Goal: Task Accomplishment & Management: Complete application form

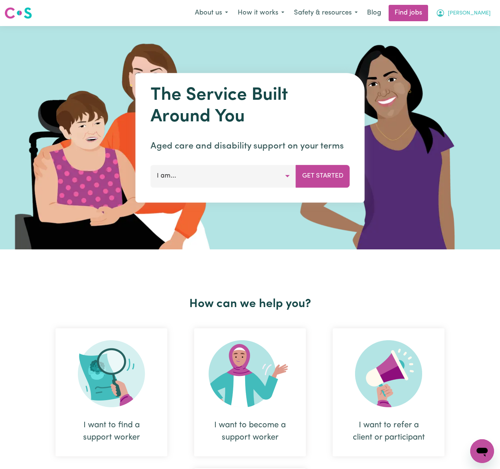
click at [475, 10] on span "[PERSON_NAME]" at bounding box center [469, 13] width 43 height 8
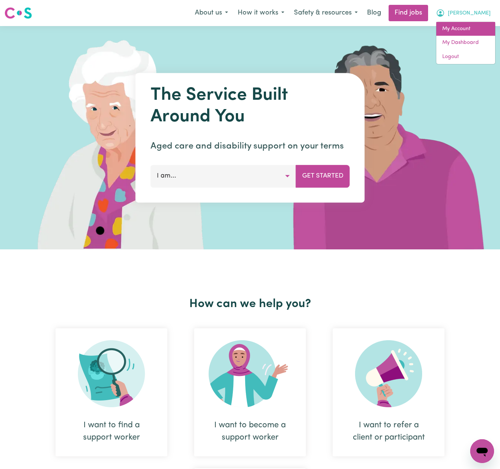
click at [465, 34] on link "My Account" at bounding box center [465, 29] width 59 height 14
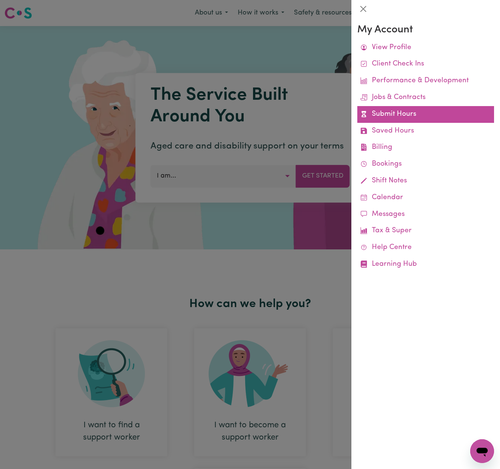
click at [407, 117] on link "Submit Hours" at bounding box center [425, 114] width 137 height 17
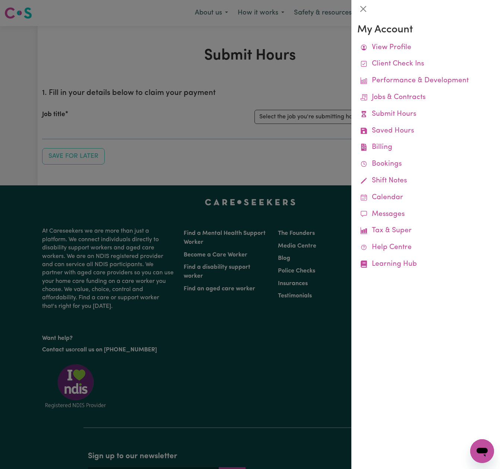
drag, startPoint x: 322, startPoint y: 87, endPoint x: 348, endPoint y: 95, distance: 26.9
click at [322, 87] on div at bounding box center [250, 234] width 500 height 469
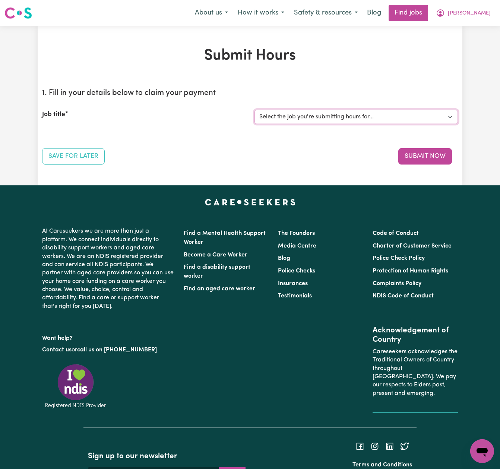
select select "13913"
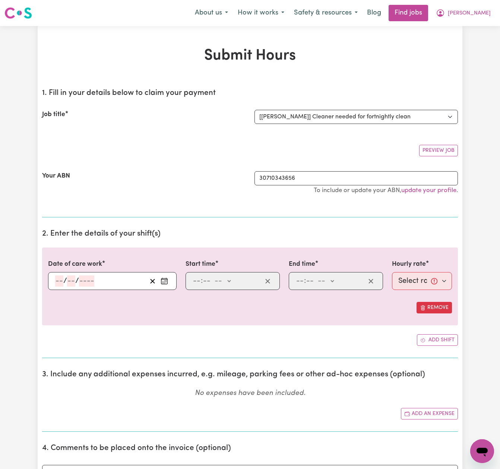
click at [164, 280] on icon "Enter the date of care work" at bounding box center [164, 280] width 6 height 0
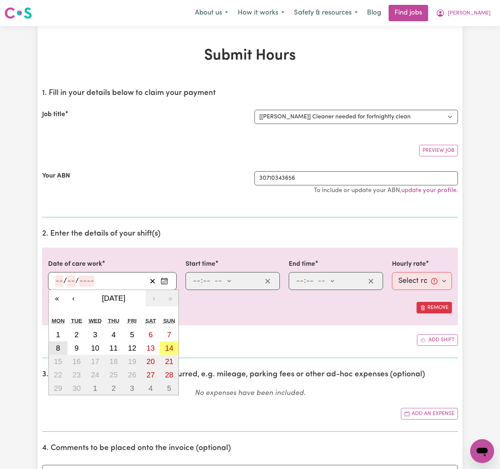
click at [62, 348] on button "8" at bounding box center [58, 348] width 19 height 13
type input "[DATE]"
type input "8"
type input "9"
type input "2025"
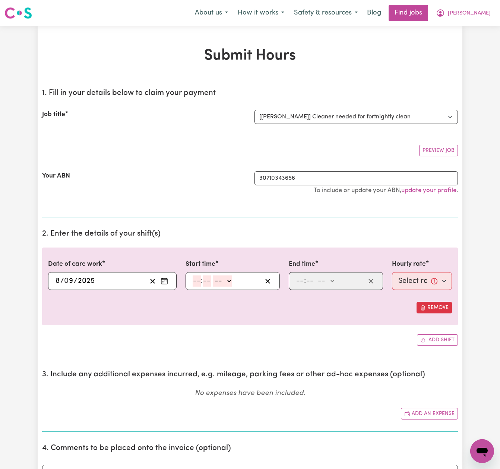
click at [198, 281] on input "number" at bounding box center [197, 281] width 8 height 11
type input "10"
type input "00"
select select "am"
type input "10:00"
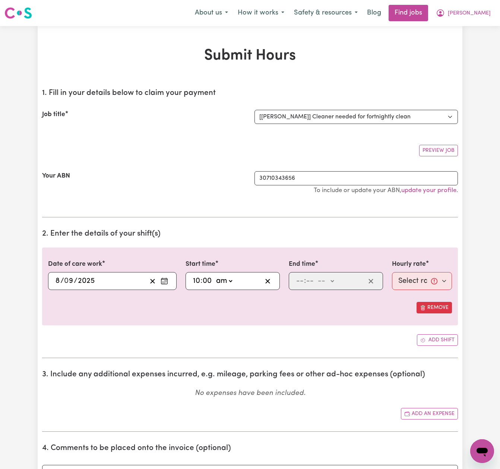
type input "0"
type input "1"
type input "00"
select select "pm"
type input "13:00"
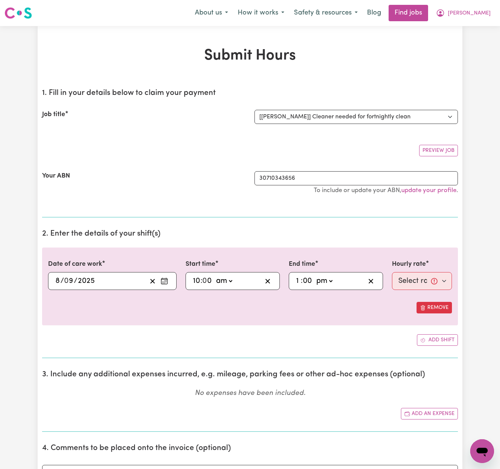
type input "0"
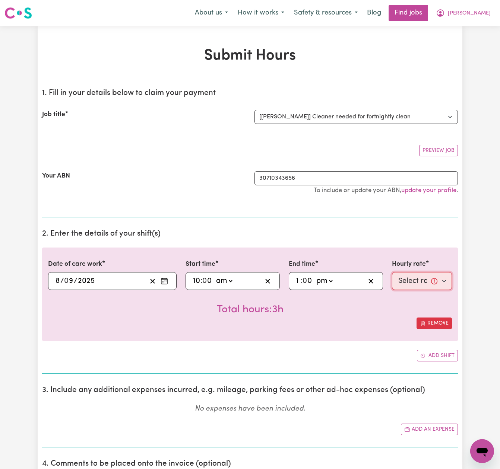
select select "50-Weekday"
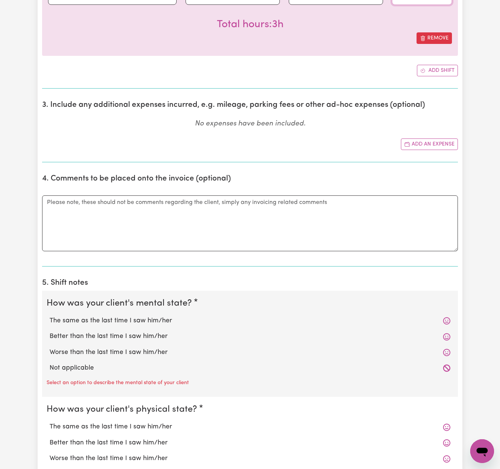
scroll to position [318, 0]
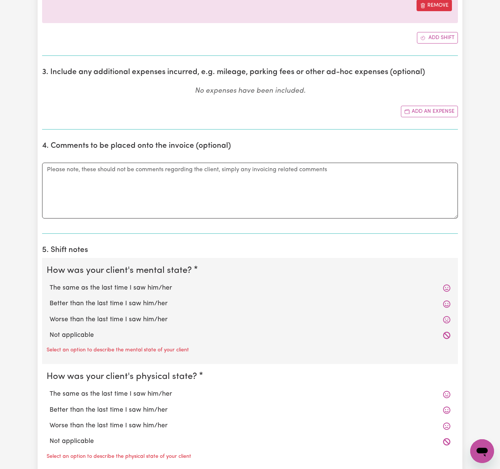
click at [146, 286] on label "The same as the last time I saw him/her" at bounding box center [250, 288] width 401 height 10
click at [50, 283] on input "The same as the last time I saw him/her" at bounding box center [49, 283] width 0 height 0
radio input "true"
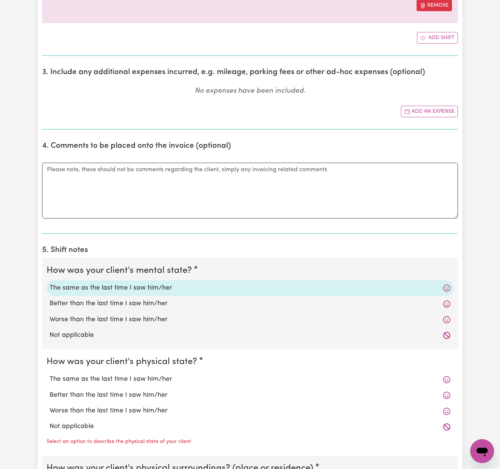
click at [159, 376] on label "The same as the last time I saw him/her" at bounding box center [250, 380] width 401 height 10
click at [50, 375] on input "The same as the last time I saw him/her" at bounding box center [49, 374] width 0 height 0
radio input "true"
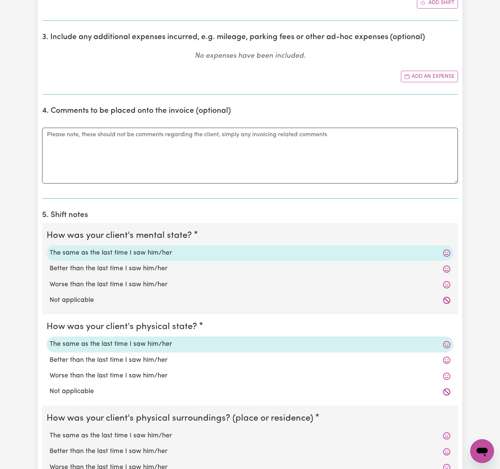
scroll to position [395, 0]
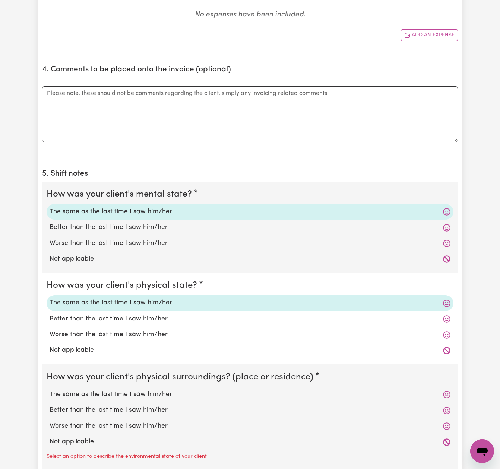
drag, startPoint x: 154, startPoint y: 388, endPoint x: 166, endPoint y: 377, distance: 16.1
click at [154, 390] on label "The same as the last time I saw him/her" at bounding box center [250, 395] width 401 height 10
click at [50, 390] on input "The same as the last time I saw him/her" at bounding box center [49, 390] width 0 height 0
radio input "true"
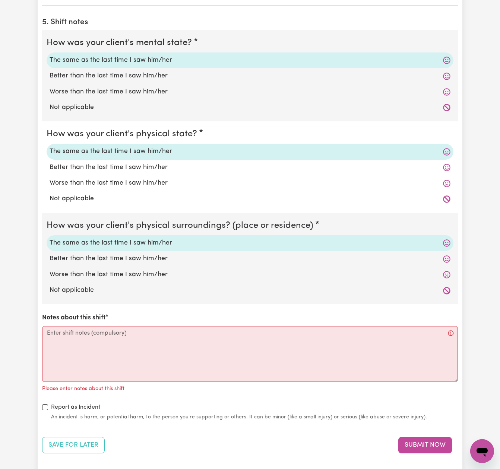
scroll to position [637, 0]
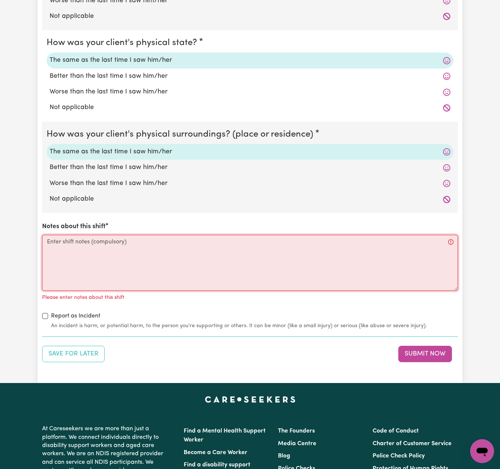
click at [201, 253] on textarea "Notes about this shift" at bounding box center [250, 263] width 416 height 56
paste textarea "I supported [PERSON_NAME] with household tasks and chores during this shift. Ho…"
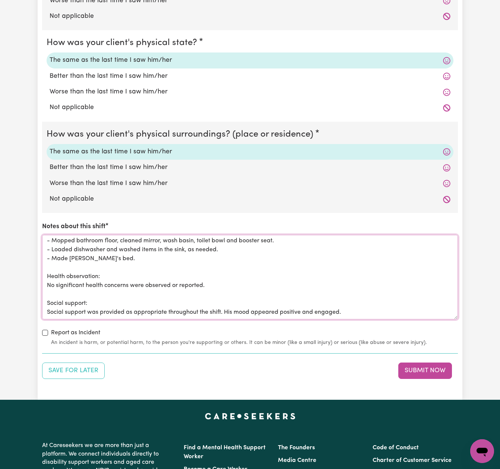
scroll to position [0, 0]
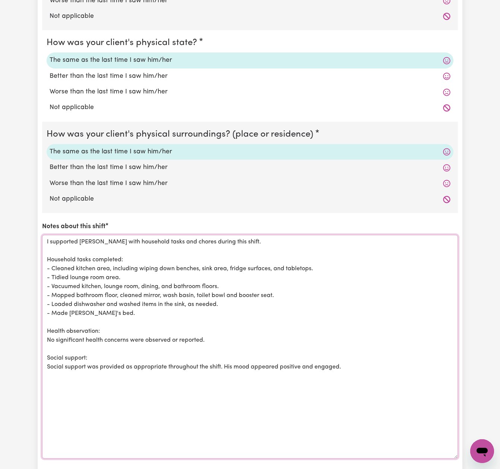
click at [47, 248] on textarea "I supported [PERSON_NAME] with household tasks and chores during this shift. Ho…" at bounding box center [250, 347] width 416 height 224
click at [111, 310] on textarea "I supported [PERSON_NAME] with household tasks and chores during this shift. Ho…" at bounding box center [250, 347] width 416 height 224
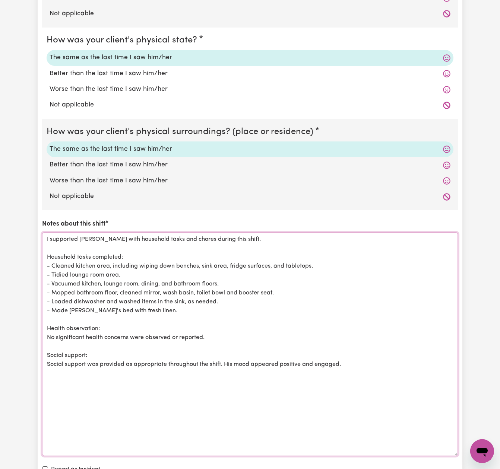
click at [351, 358] on textarea "I supported [PERSON_NAME] with household tasks and chores during this shift. Ho…" at bounding box center [250, 344] width 416 height 224
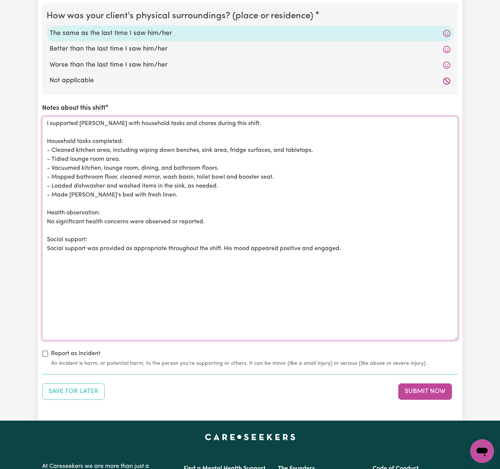
scroll to position [766, 0]
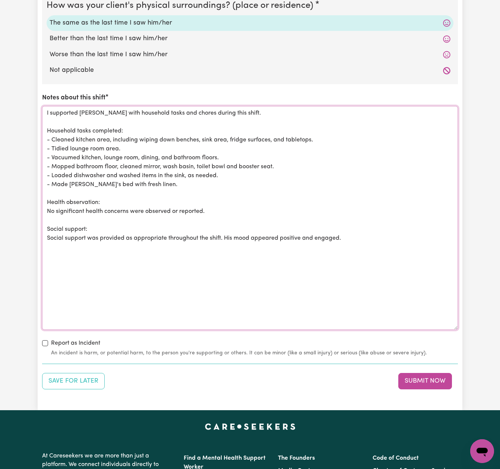
click at [348, 232] on textarea "I supported [PERSON_NAME] with household tasks and chores during this shift. Ho…" at bounding box center [250, 218] width 416 height 224
click at [218, 207] on textarea "I supported [PERSON_NAME] with household tasks and chores during this shift. Ho…" at bounding box center [250, 218] width 416 height 224
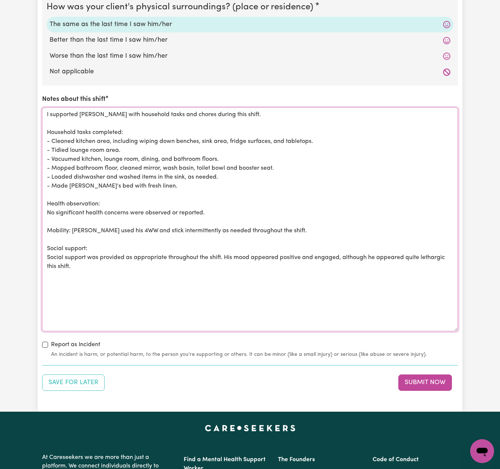
scroll to position [764, 0]
click at [136, 227] on textarea "I supported [PERSON_NAME] with household tasks and chores during this shift. Ho…" at bounding box center [250, 220] width 416 height 224
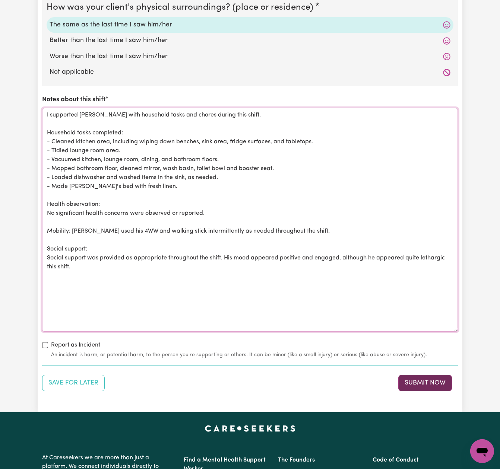
type textarea "I supported [PERSON_NAME] with household tasks and chores during this shift. Ho…"
click at [438, 377] on button "Submit Now" at bounding box center [425, 383] width 54 height 16
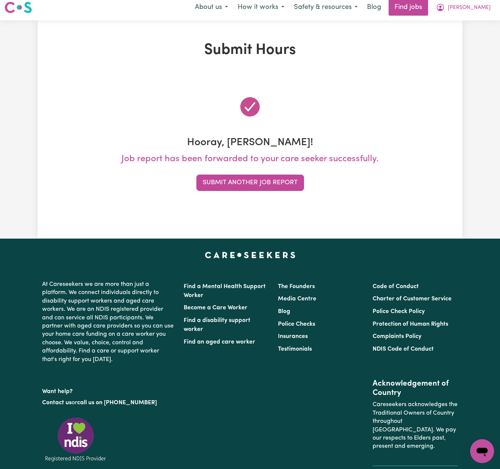
scroll to position [3, 0]
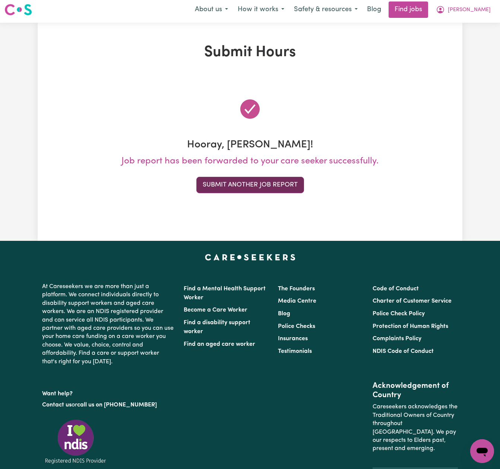
click at [290, 183] on button "Submit Another Job Report" at bounding box center [250, 185] width 108 height 16
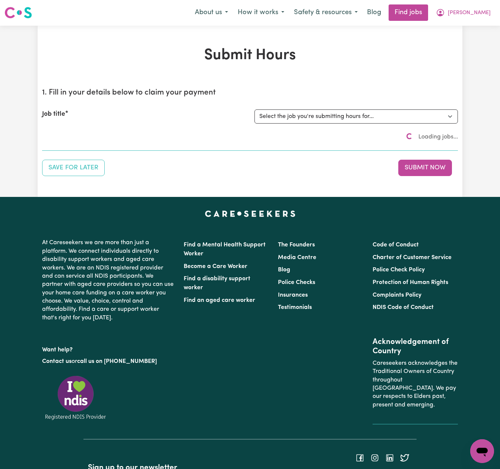
scroll to position [0, 0]
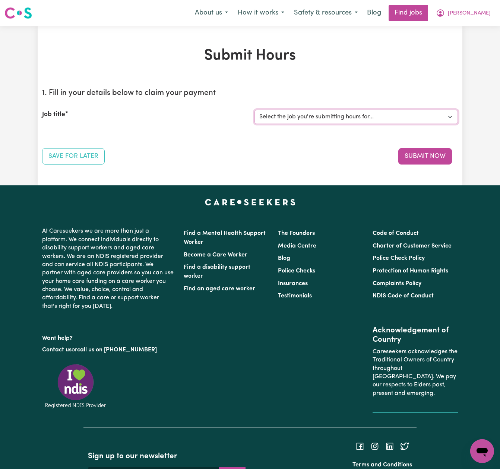
select select "14193"
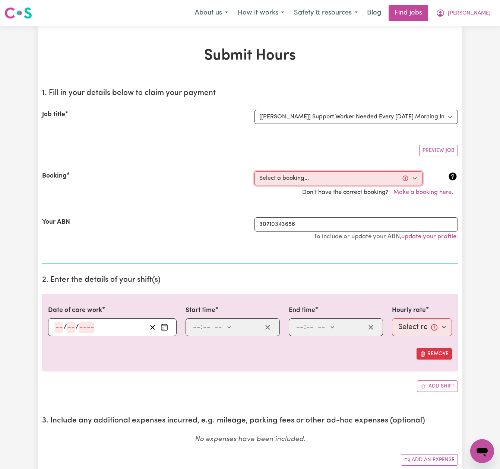
select select "356536"
type input "[DATE]"
type input "9"
type input "2025"
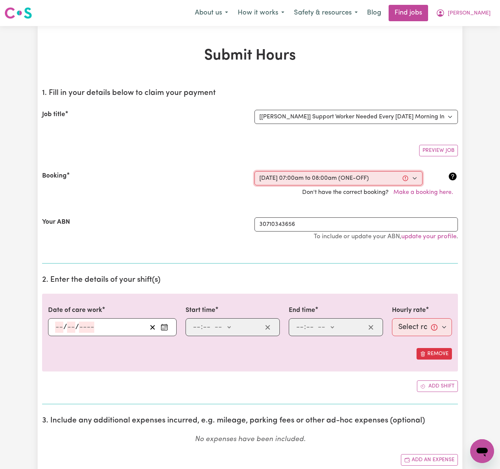
type input "07:00"
type input "7"
type input "0"
select select "am"
type input "08:00"
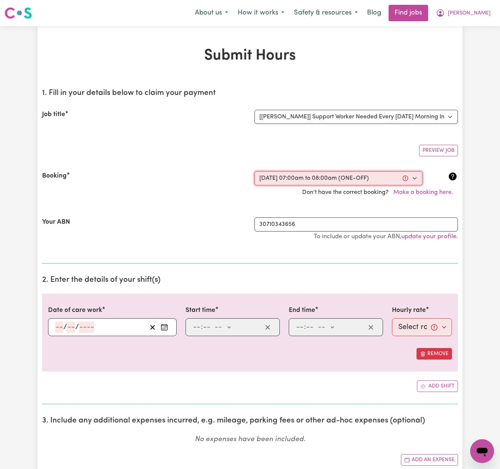
type input "8"
type input "0"
select select "am"
select select "54-Weekday"
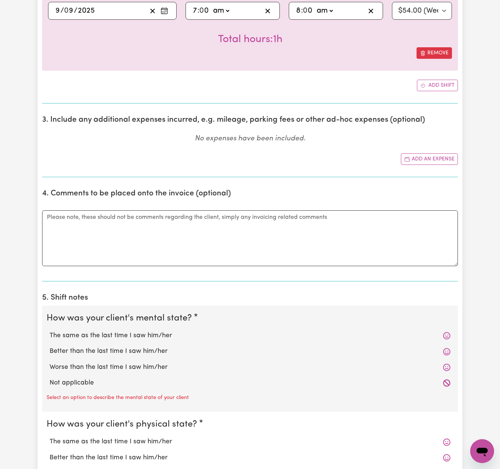
scroll to position [362, 0]
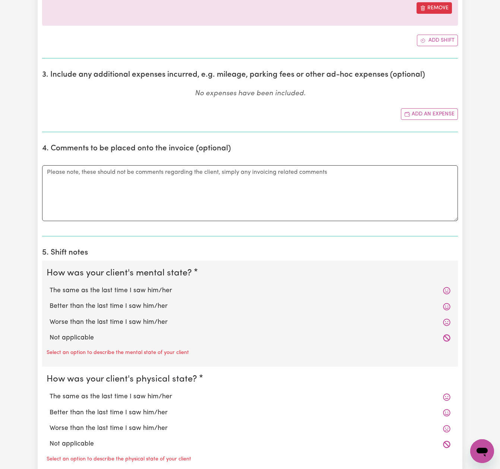
click at [160, 289] on label "The same as the last time I saw him/her" at bounding box center [250, 291] width 401 height 10
click at [50, 286] on input "The same as the last time I saw him/her" at bounding box center [49, 286] width 0 height 0
radio input "true"
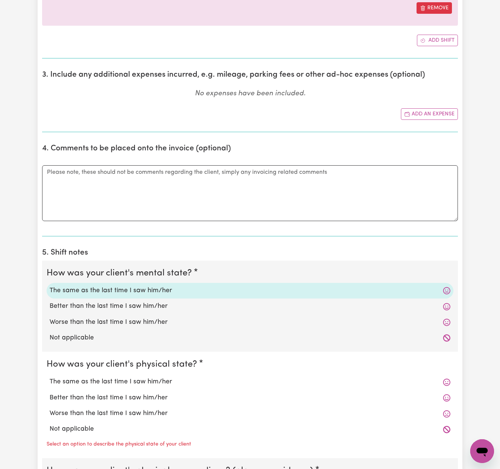
click at [156, 377] on label "The same as the last time I saw him/her" at bounding box center [250, 382] width 401 height 10
click at [50, 377] on input "The same as the last time I saw him/her" at bounding box center [49, 377] width 0 height 0
radio input "true"
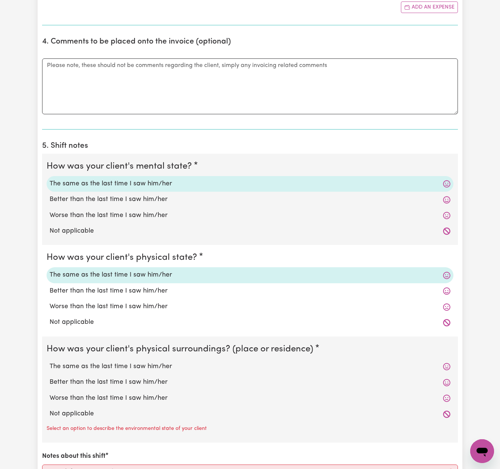
scroll to position [473, 0]
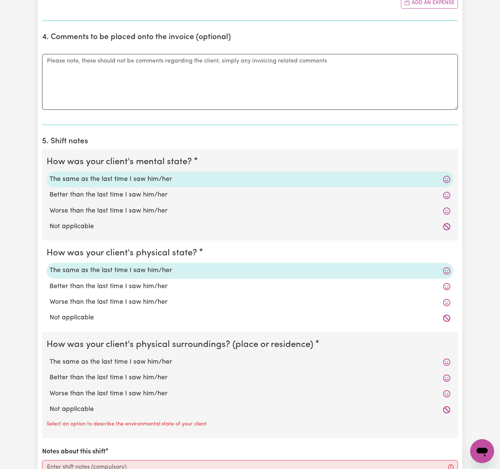
click at [156, 358] on label "The same as the last time I saw him/her" at bounding box center [250, 363] width 401 height 10
click at [50, 358] on input "The same as the last time I saw him/her" at bounding box center [49, 357] width 0 height 0
radio input "true"
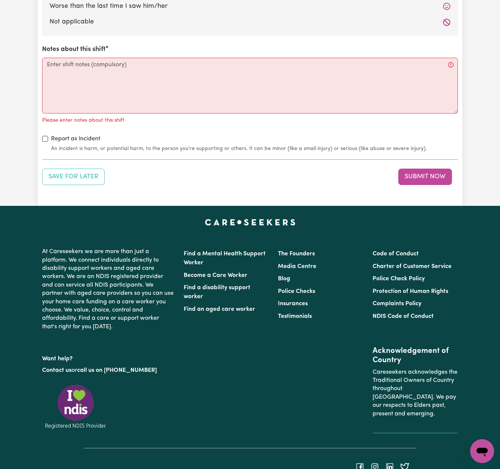
scroll to position [859, 0]
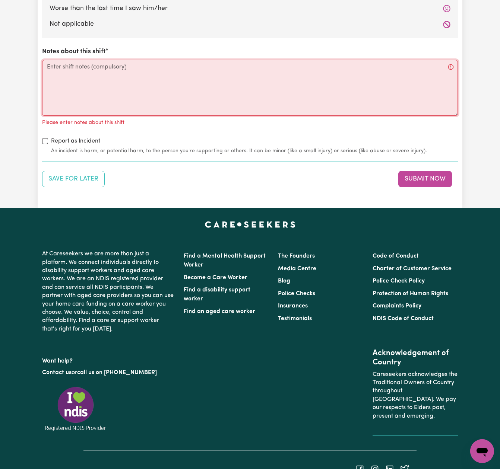
click at [203, 79] on textarea "Notes about this shift" at bounding box center [250, 88] width 416 height 56
paste textarea "L ipsumdol Sitamet cons adi elitsed doeiusm. Temporin utla: - Etdolore magnaal …"
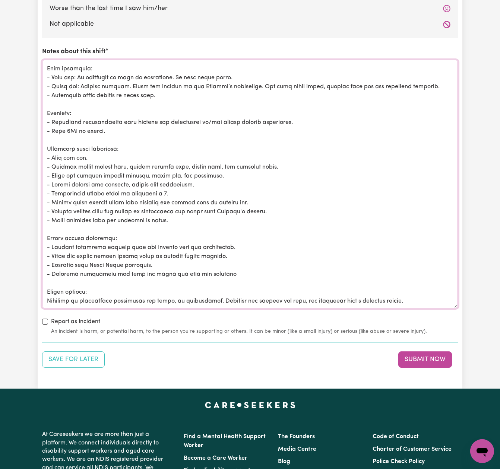
scroll to position [0, 0]
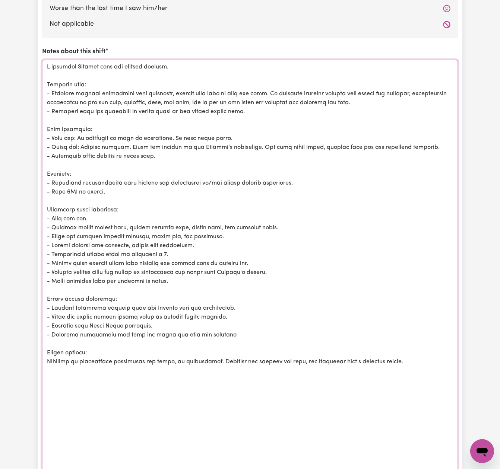
click at [480, 469] on html "Menu About us How it works Safety & resources Blog Find jobs [PERSON_NAME] Subm…" at bounding box center [250, 34] width 500 height 1786
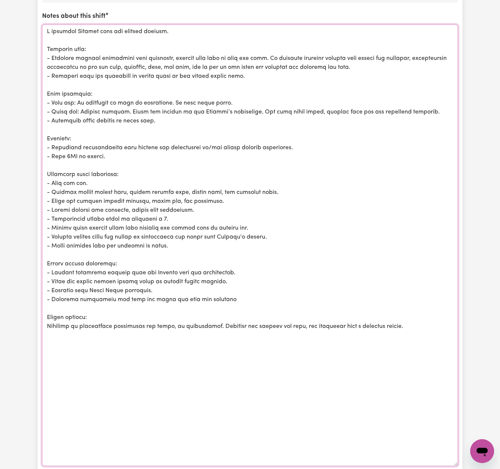
scroll to position [896, 0]
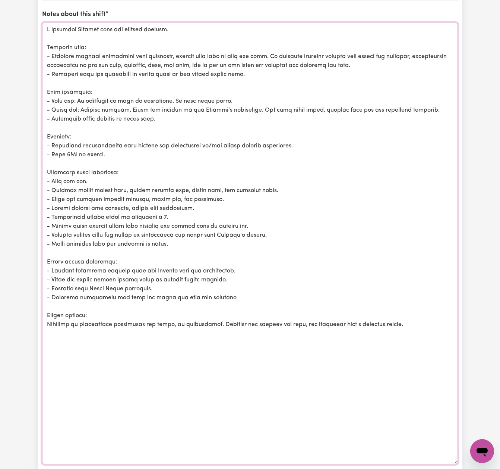
drag, startPoint x: 244, startPoint y: 68, endPoint x: 44, endPoint y: 72, distance: 199.7
click at [44, 72] on textarea "Notes about this shift" at bounding box center [250, 244] width 416 height 442
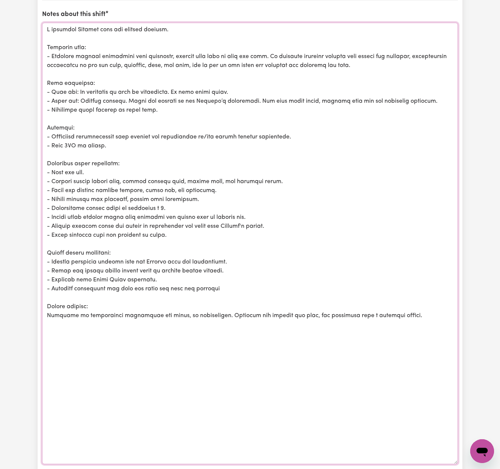
drag, startPoint x: 399, startPoint y: 96, endPoint x: 255, endPoint y: 99, distance: 143.8
click at [255, 99] on textarea "Notes about this shift" at bounding box center [250, 244] width 416 height 442
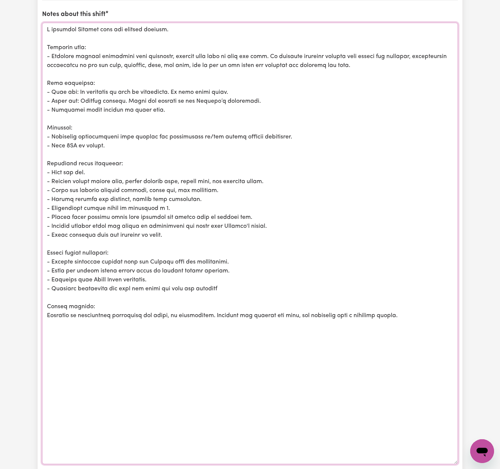
click at [123, 96] on textarea "Notes about this shift" at bounding box center [250, 244] width 416 height 442
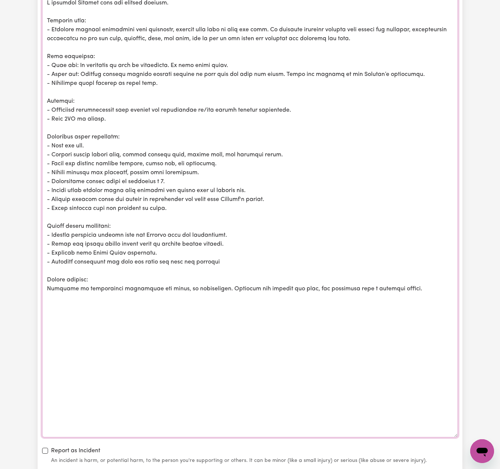
scroll to position [919, 0]
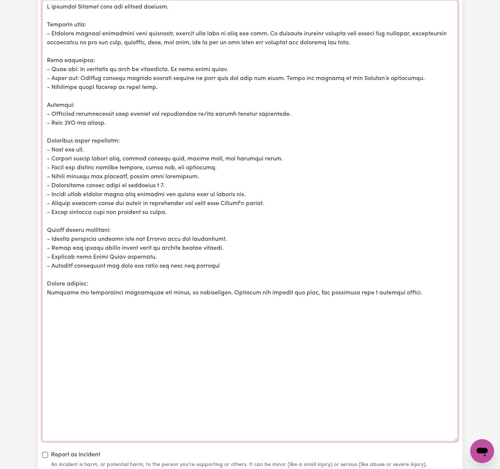
drag, startPoint x: 131, startPoint y: 155, endPoint x: 77, endPoint y: 156, distance: 54.4
click at [77, 156] on textarea "Notes about this shift" at bounding box center [250, 221] width 416 height 442
drag, startPoint x: 199, startPoint y: 172, endPoint x: 37, endPoint y: 174, distance: 162.8
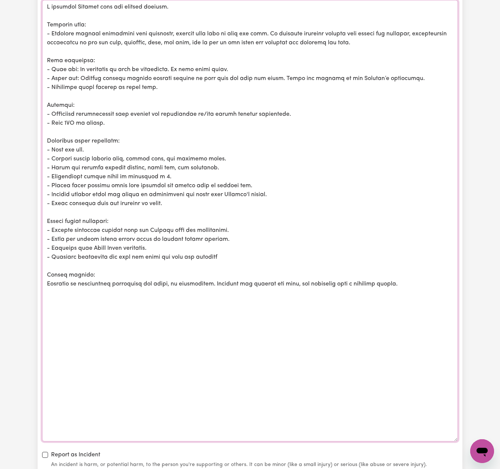
drag, startPoint x: 167, startPoint y: 172, endPoint x: 30, endPoint y: 171, distance: 137.1
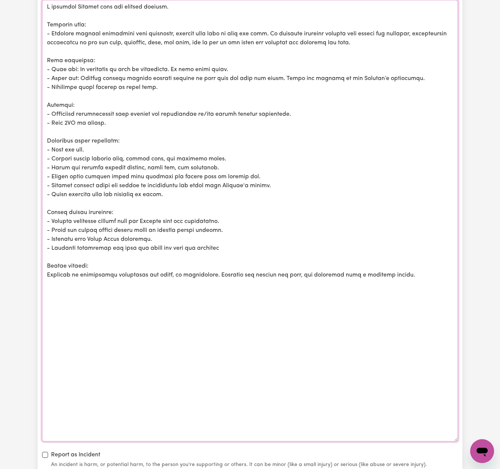
drag, startPoint x: 170, startPoint y: 189, endPoint x: 37, endPoint y: 174, distance: 133.8
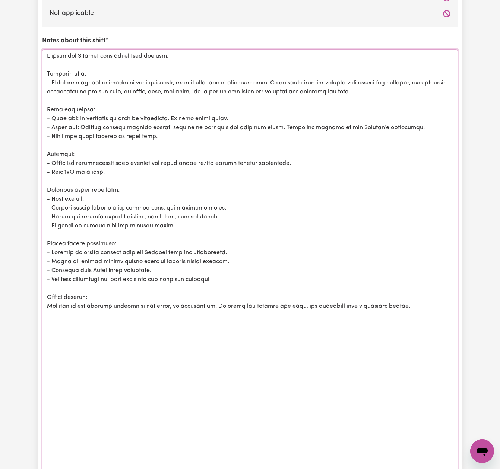
scroll to position [868, 0]
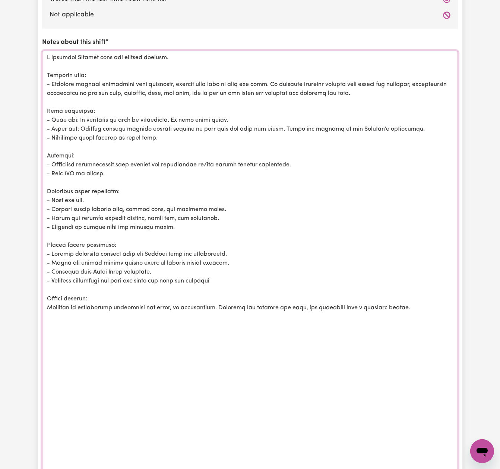
click at [425, 301] on textarea "Notes about this shift" at bounding box center [250, 272] width 416 height 442
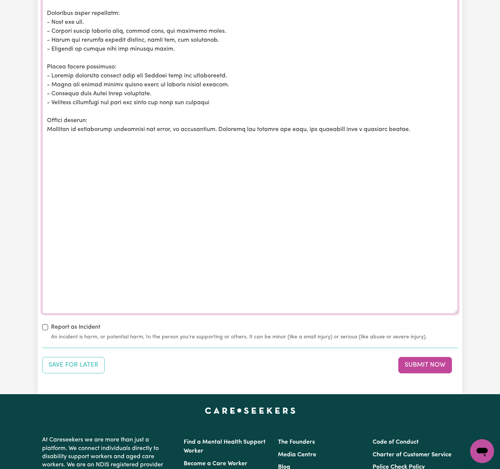
scroll to position [1065, 0]
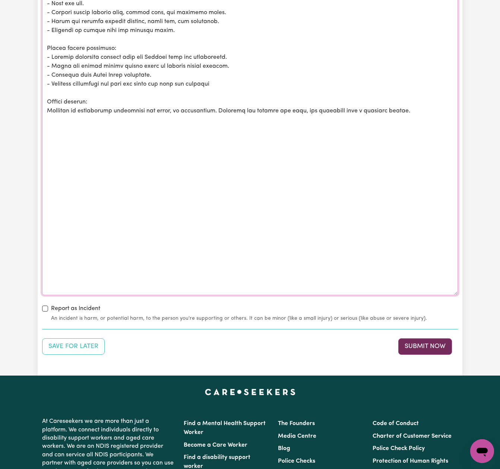
type textarea "L ipsumdol Sitamet cons adi elitsed doeiusm. Temporin utla: - Etdolore magnaal …"
click at [411, 339] on button "Submit Now" at bounding box center [425, 347] width 54 height 16
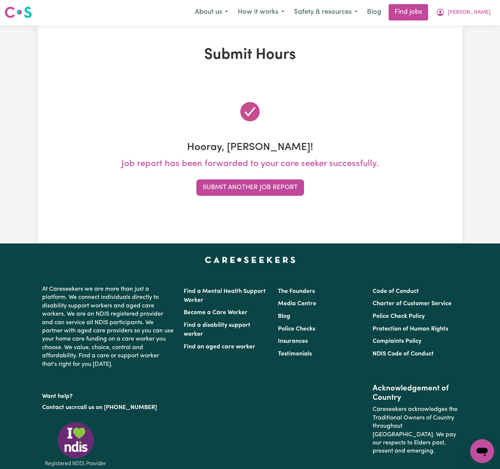
scroll to position [0, 0]
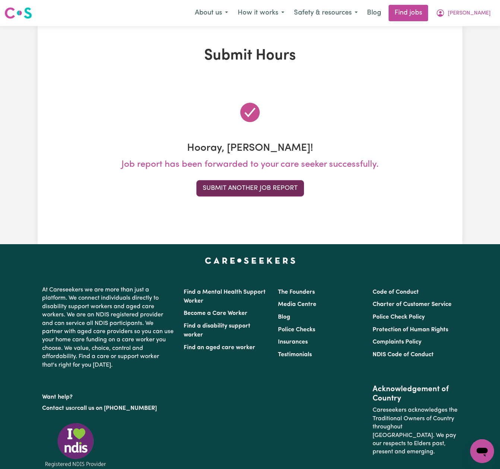
click at [289, 187] on button "Submit Another Job Report" at bounding box center [250, 188] width 108 height 16
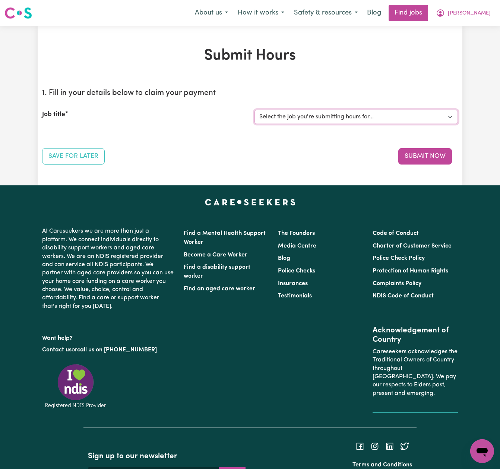
select select "13913"
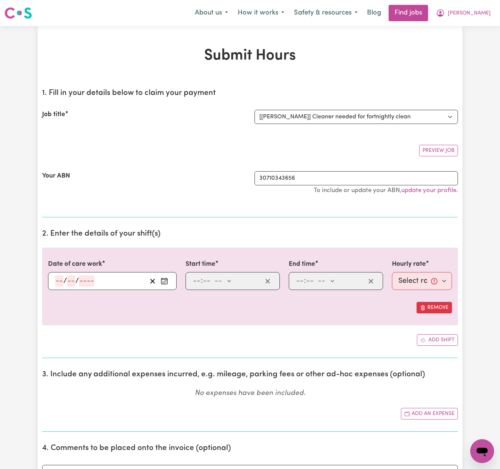
click at [167, 280] on icon "Enter the date of care work" at bounding box center [164, 280] width 6 height 0
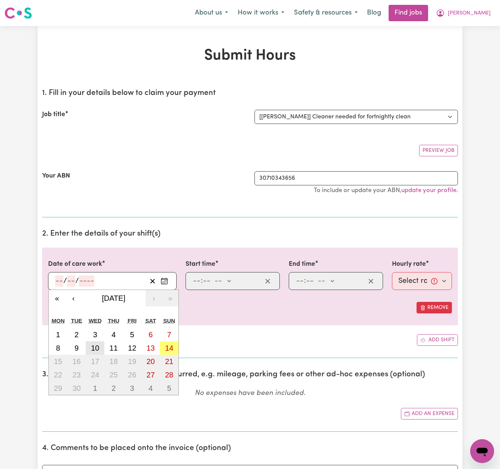
click at [96, 344] on abbr "10" at bounding box center [95, 348] width 8 height 8
type input "[DATE]"
type input "10"
type input "9"
type input "2025"
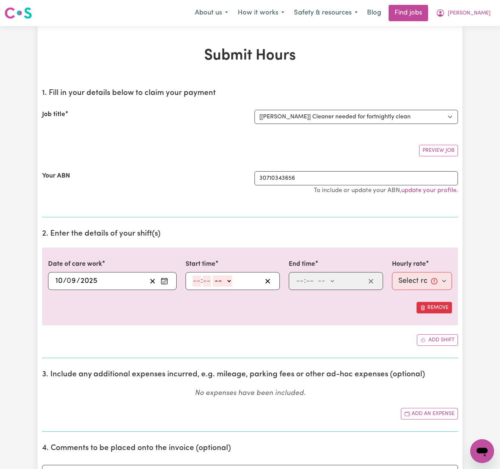
click at [195, 278] on input "number" at bounding box center [197, 281] width 8 height 11
type input "10"
type input "00"
select select "am"
type input "10:00"
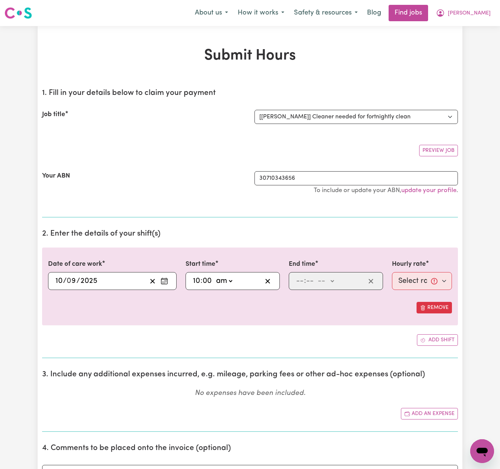
type input "0"
type input "12"
type input "00"
select select "pm"
type input "12:00"
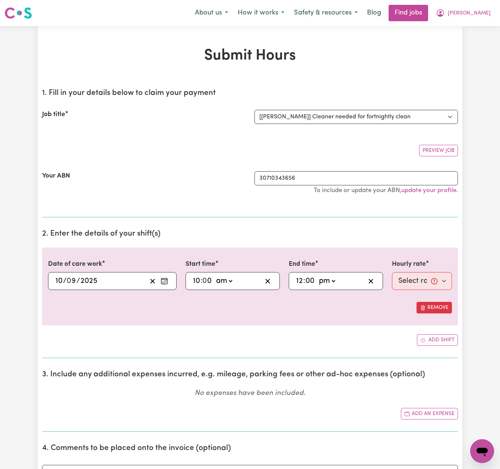
type input "0"
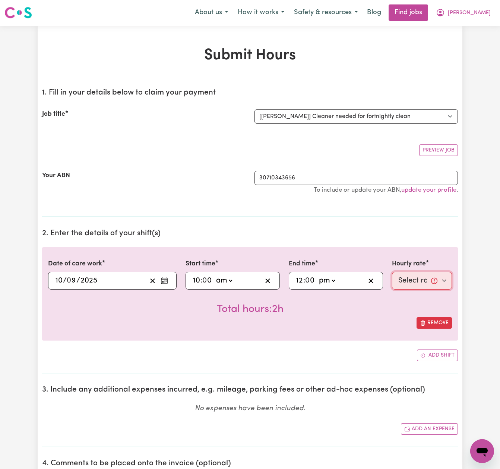
scroll to position [2, 0]
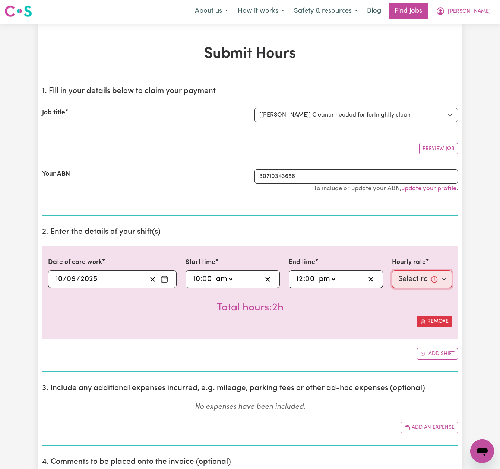
select select "50-Weekday"
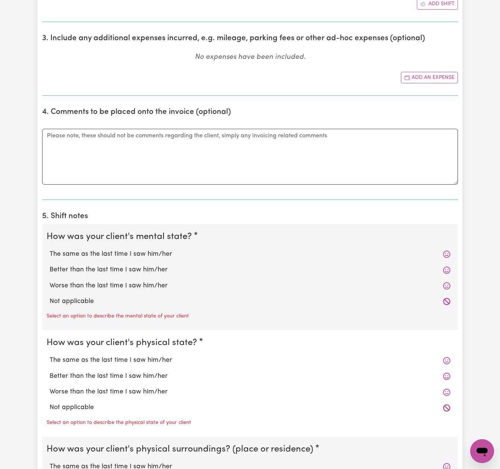
scroll to position [363, 0]
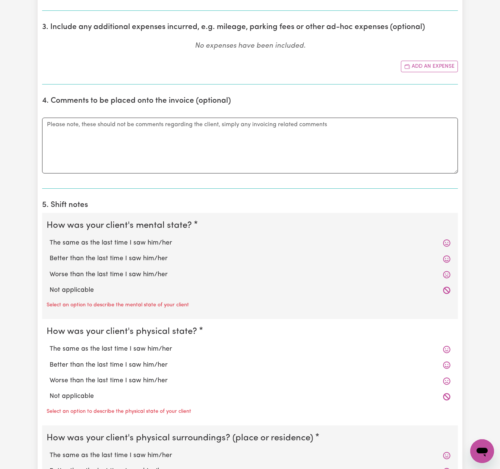
click at [127, 240] on label "The same as the last time I saw him/her" at bounding box center [250, 243] width 401 height 10
click at [50, 238] on input "The same as the last time I saw him/her" at bounding box center [49, 238] width 0 height 0
radio input "true"
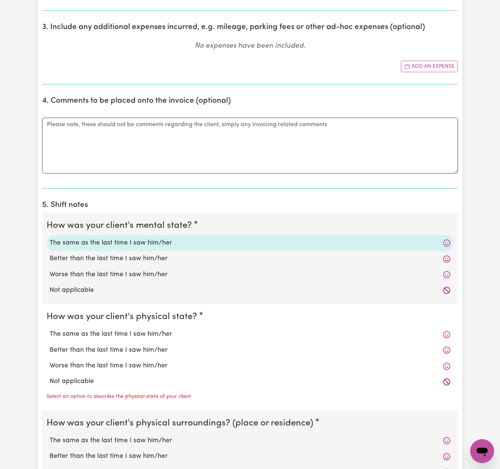
click at [137, 333] on label "The same as the last time I saw him/her" at bounding box center [250, 335] width 401 height 10
click at [50, 330] on input "The same as the last time I saw him/her" at bounding box center [49, 329] width 0 height 0
radio input "true"
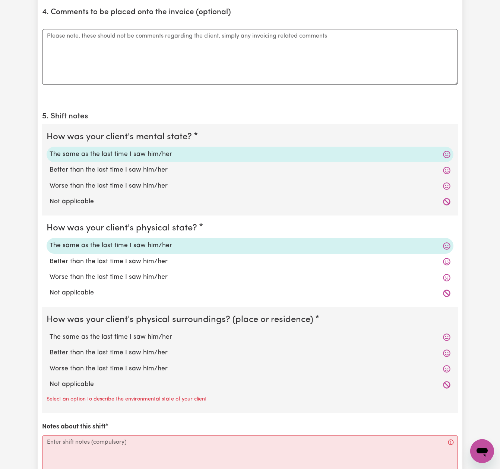
click at [136, 333] on label "The same as the last time I saw him/her" at bounding box center [250, 338] width 401 height 10
click at [50, 333] on input "The same as the last time I saw him/her" at bounding box center [49, 332] width 0 height 0
radio input "true"
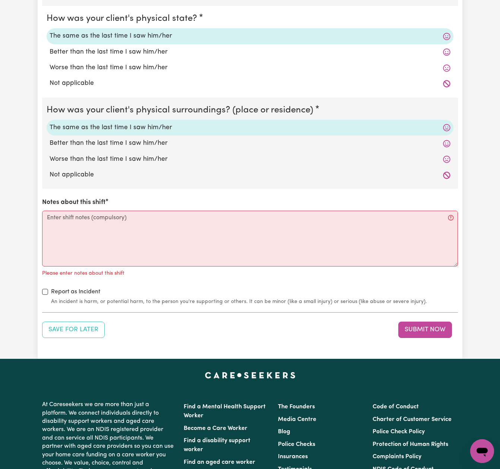
scroll to position [712, 0]
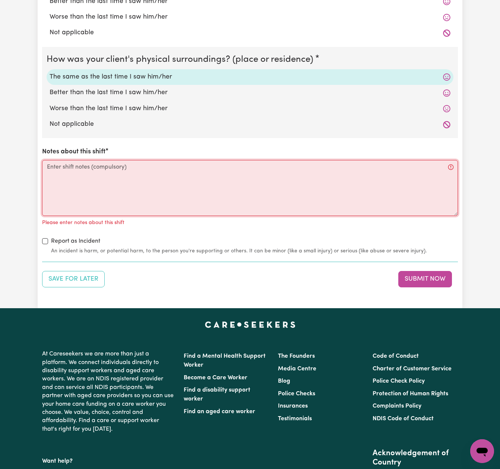
click at [142, 176] on textarea "Notes about this shift" at bounding box center [250, 188] width 416 height 56
paste textarea "I supported [PERSON_NAME] with household tasks and chores during this shift. Ho…"
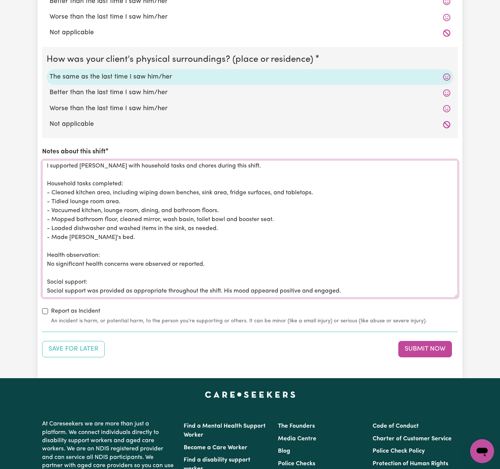
scroll to position [0, 0]
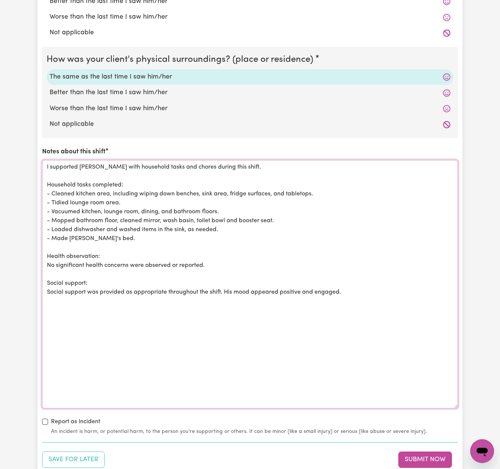
click at [65, 166] on textarea "I supported [PERSON_NAME] with household tasks and chores during this shift. Ho…" at bounding box center [250, 284] width 416 height 248
click at [213, 262] on textarea "I supported [PERSON_NAME] with household tasks and chores during this shift. Ho…" at bounding box center [250, 284] width 416 height 248
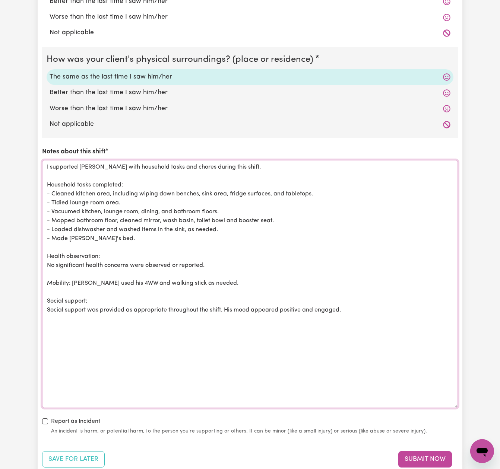
click at [360, 305] on textarea "I supported [PERSON_NAME] with household tasks and chores during this shift. Ho…" at bounding box center [250, 284] width 416 height 248
drag, startPoint x: 354, startPoint y: 305, endPoint x: 16, endPoint y: 155, distance: 370.2
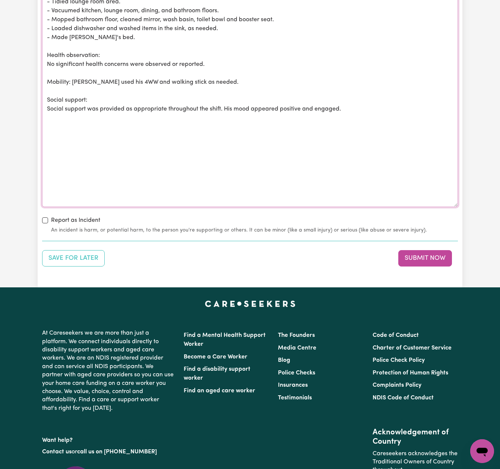
scroll to position [917, 0]
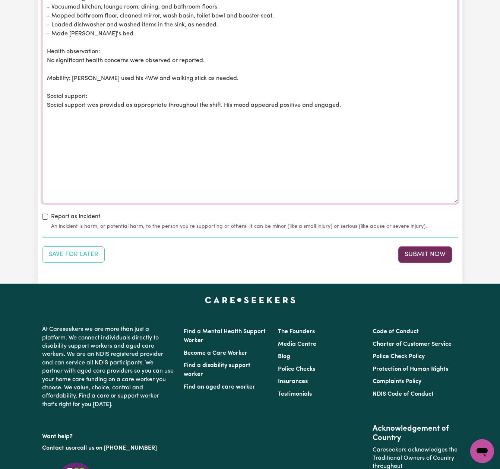
type textarea "I supported [PERSON_NAME] with household tasks and chores during this shift. Ho…"
click at [424, 250] on button "Submit Now" at bounding box center [425, 255] width 54 height 16
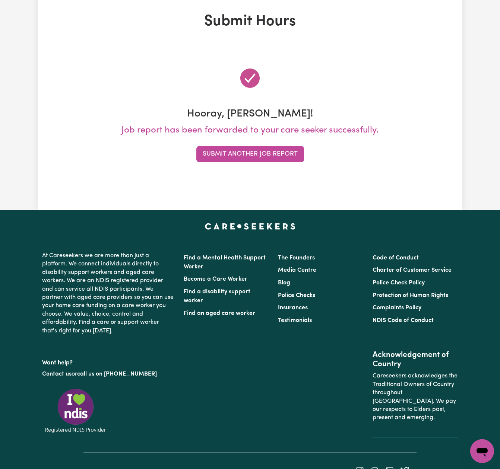
scroll to position [0, 0]
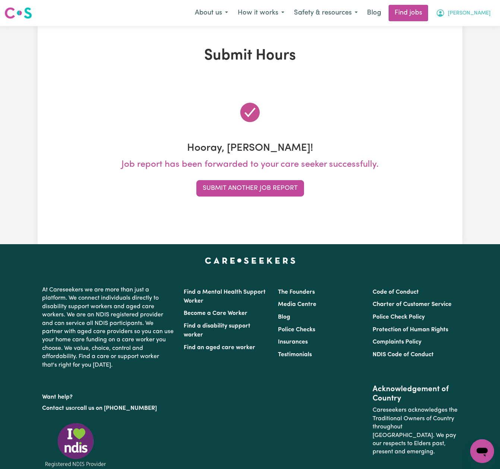
click at [476, 14] on span "[PERSON_NAME]" at bounding box center [469, 13] width 43 height 8
click at [465, 28] on link "My Account" at bounding box center [465, 29] width 59 height 14
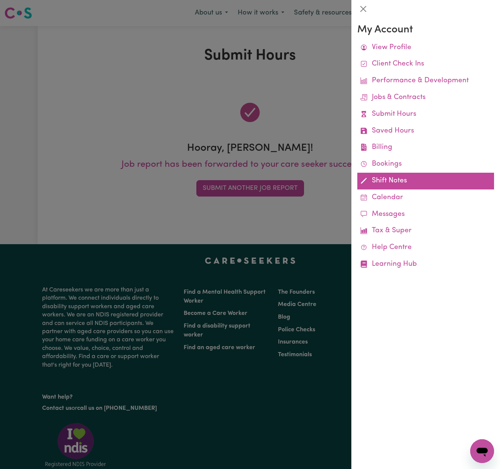
click at [391, 176] on link "Shift Notes" at bounding box center [425, 181] width 137 height 17
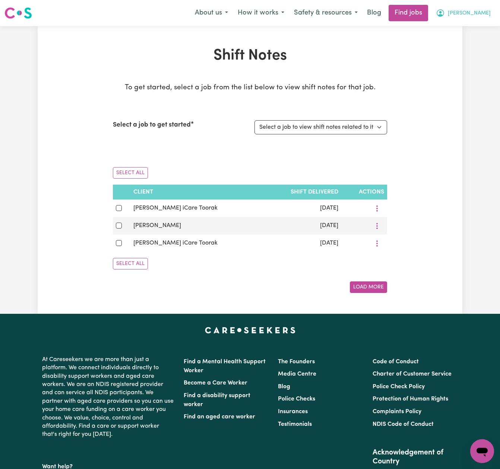
click at [483, 14] on span "[PERSON_NAME]" at bounding box center [469, 13] width 43 height 8
click at [465, 27] on link "My Account" at bounding box center [465, 29] width 59 height 14
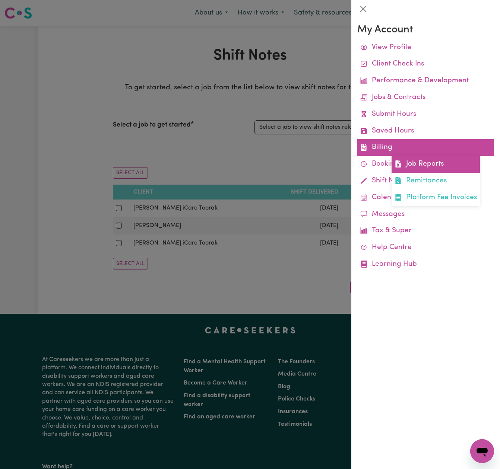
click at [422, 159] on link "Job Reports" at bounding box center [436, 164] width 88 height 17
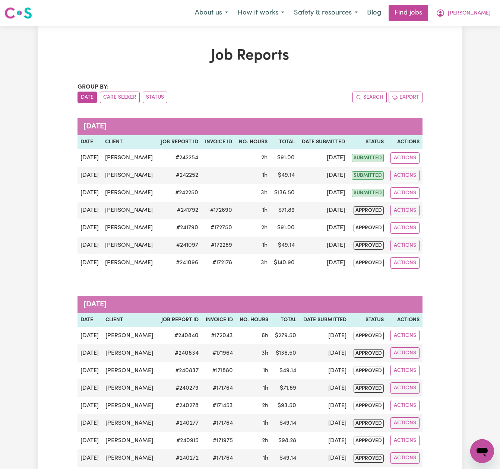
scroll to position [0, 0]
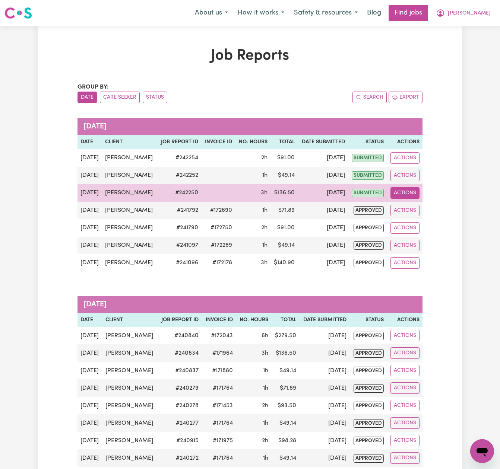
click at [405, 192] on button "Actions" at bounding box center [404, 193] width 29 height 12
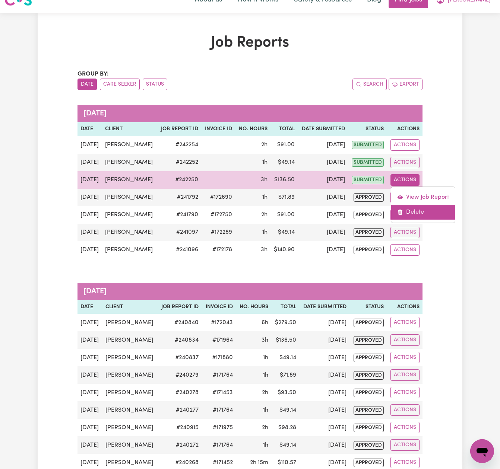
scroll to position [13, 0]
click at [410, 211] on link "Delete" at bounding box center [423, 212] width 64 height 15
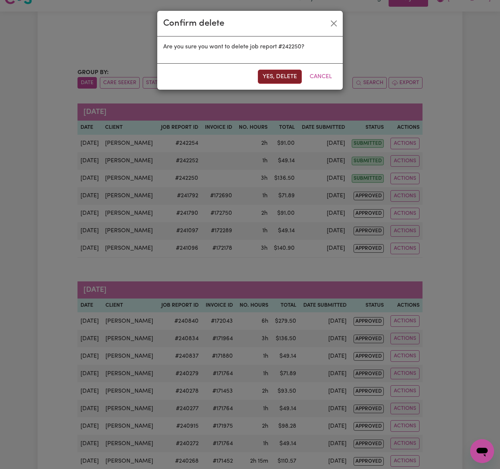
click at [293, 78] on button "Yes, delete" at bounding box center [280, 77] width 44 height 14
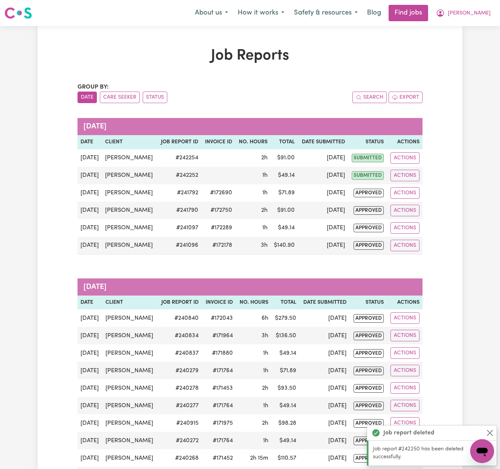
scroll to position [0, 0]
click at [487, 11] on span "[PERSON_NAME]" at bounding box center [469, 13] width 43 height 8
click at [468, 34] on link "My Account" at bounding box center [465, 29] width 59 height 14
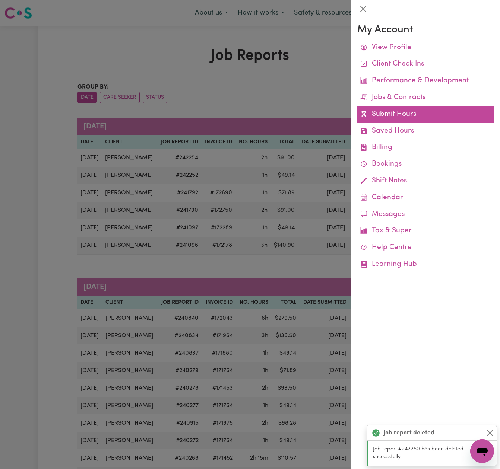
click at [416, 111] on link "Submit Hours" at bounding box center [425, 114] width 137 height 17
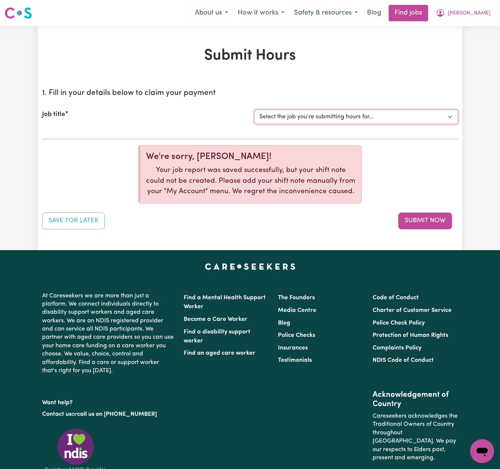
select select "13913"
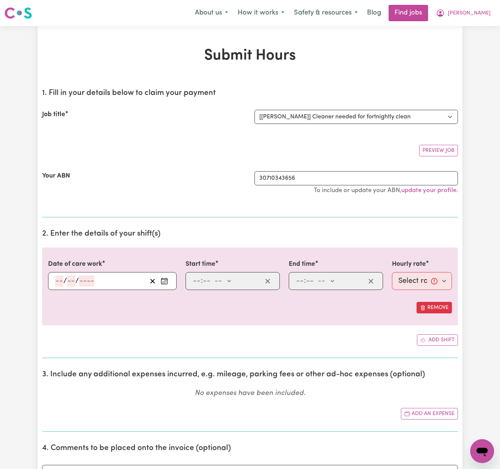
click at [164, 280] on icon "Enter the date of care work" at bounding box center [164, 281] width 7 height 7
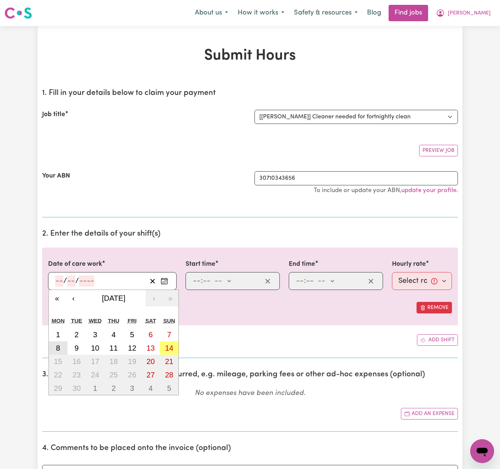
click at [61, 347] on button "8" at bounding box center [58, 348] width 19 height 13
type input "[DATE]"
type input "8"
type input "9"
type input "2025"
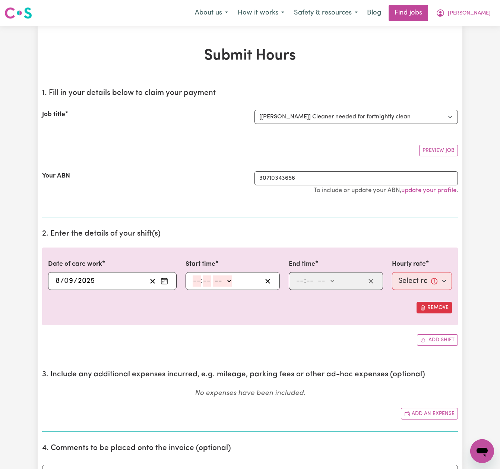
click at [197, 281] on input "number" at bounding box center [197, 281] width 8 height 11
type input "10"
click at [197, 279] on input "10" at bounding box center [197, 281] width 8 height 11
type input "00"
select select "pm"
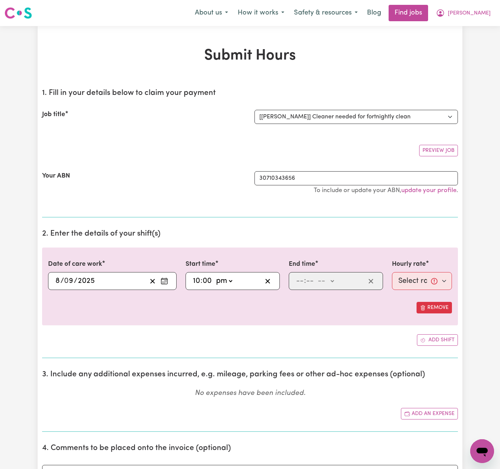
type input "22:00"
type input "0"
type input "1"
type input "00"
select select "pm"
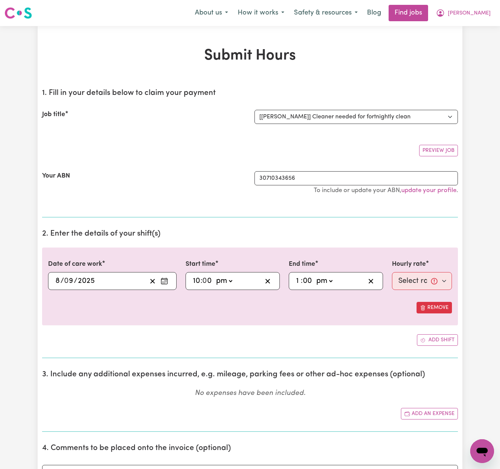
type input "13:00"
type input "0"
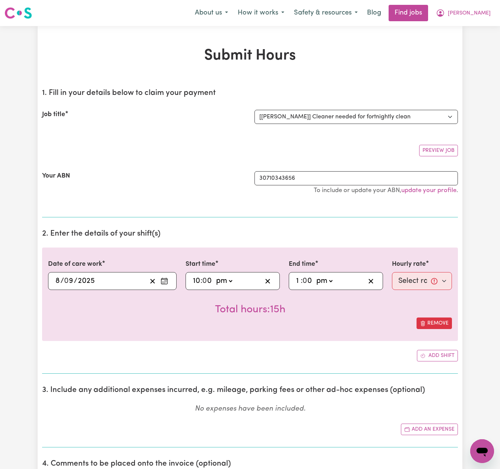
scroll to position [251, 0]
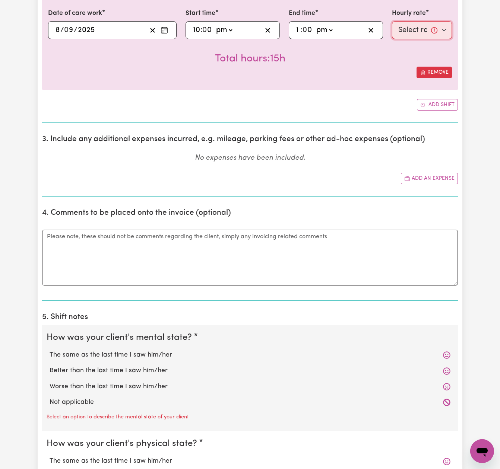
select select "50-Weekday"
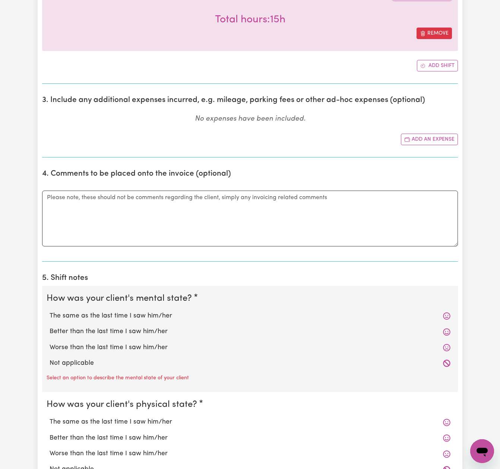
scroll to position [309, 0]
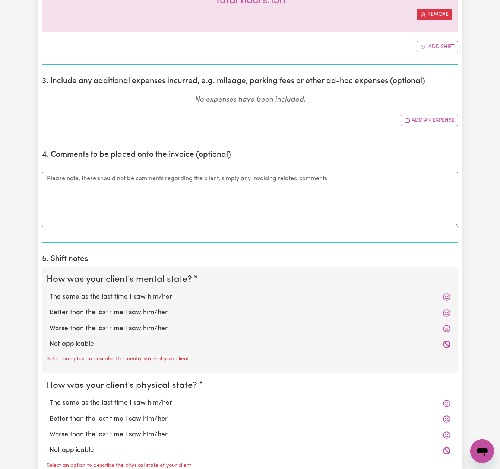
click at [153, 295] on label "The same as the last time I saw him/her" at bounding box center [250, 297] width 401 height 10
click at [50, 292] on input "The same as the last time I saw him/her" at bounding box center [49, 292] width 0 height 0
radio input "true"
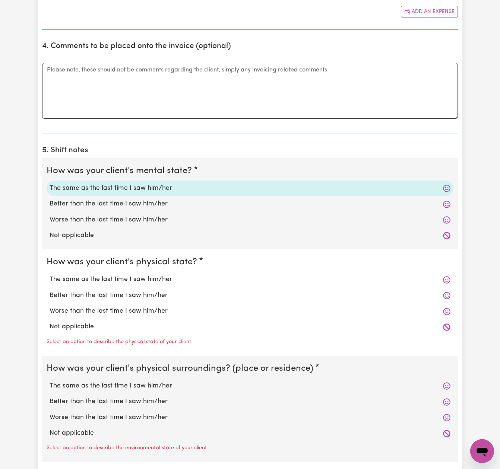
drag, startPoint x: 158, startPoint y: 279, endPoint x: 157, endPoint y: 296, distance: 17.2
click at [158, 279] on label "The same as the last time I saw him/her" at bounding box center [250, 280] width 401 height 10
click at [50, 275] on input "The same as the last time I saw him/her" at bounding box center [49, 275] width 0 height 0
radio input "true"
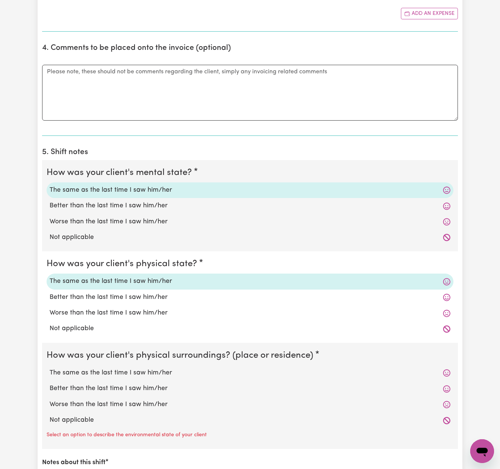
click at [155, 368] on label "The same as the last time I saw him/her" at bounding box center [250, 373] width 401 height 10
click at [50, 368] on input "The same as the last time I saw him/her" at bounding box center [49, 368] width 0 height 0
radio input "true"
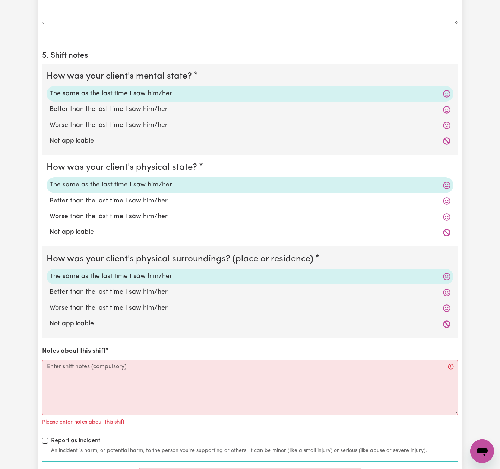
scroll to position [517, 0]
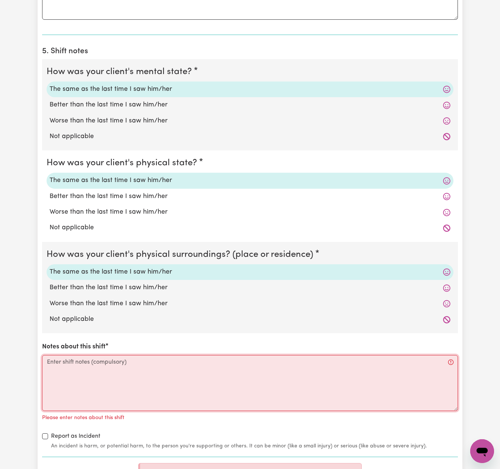
click at [226, 357] on textarea "Notes about this shift" at bounding box center [250, 383] width 416 height 56
paste textarea "I supported [PERSON_NAME] with household tasks and chores during this shift. Ho…"
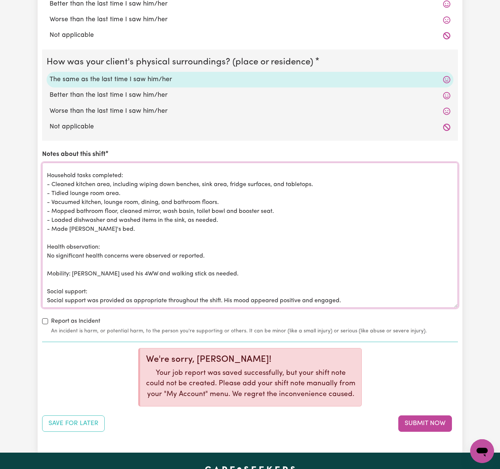
scroll to position [0, 0]
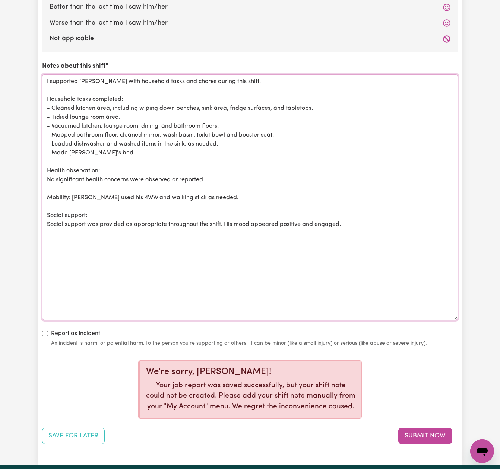
scroll to position [799, 0]
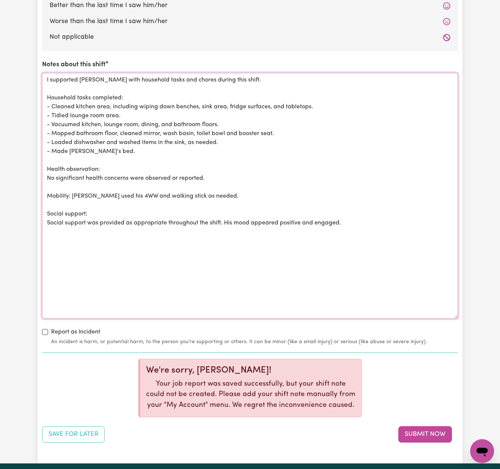
click at [210, 191] on textarea "I supported [PERSON_NAME] with household tasks and chores during this shift. Ho…" at bounding box center [250, 196] width 416 height 246
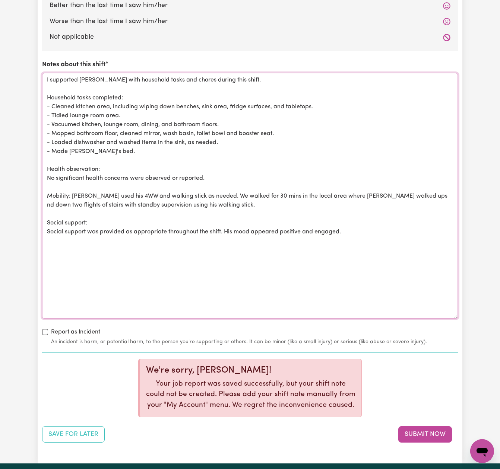
click at [374, 190] on textarea "I supported [PERSON_NAME] with household tasks and chores during this shift. Ho…" at bounding box center [250, 196] width 416 height 246
drag, startPoint x: 352, startPoint y: 229, endPoint x: -1, endPoint y: 73, distance: 386.8
click at [0, 73] on html "Menu About us How it works Safety & resources Blog Find jobs [PERSON_NAME] Subm…" at bounding box center [250, 5] width 500 height 1608
type textarea "I supported [PERSON_NAME] with household tasks and chores during this shift. Ho…"
click at [416, 430] on button "Submit Now" at bounding box center [425, 435] width 54 height 16
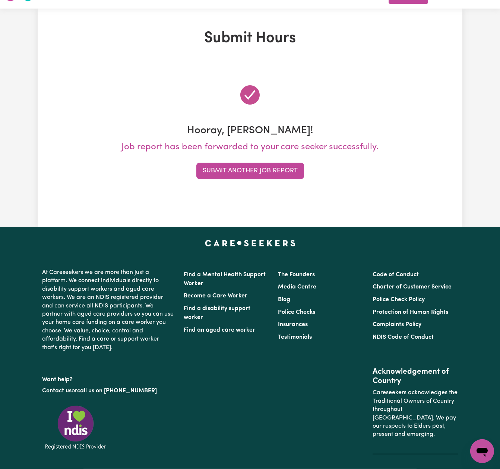
scroll to position [34, 0]
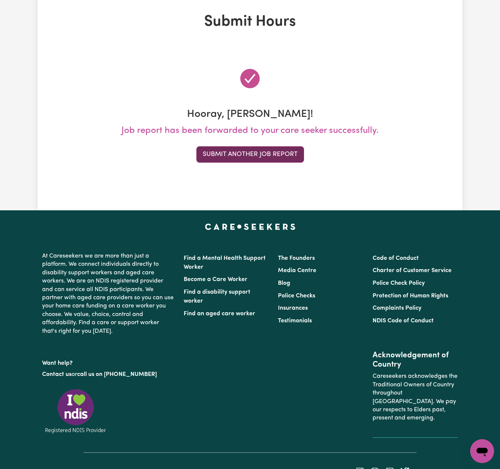
click at [266, 156] on button "Submit Another Job Report" at bounding box center [250, 154] width 108 height 16
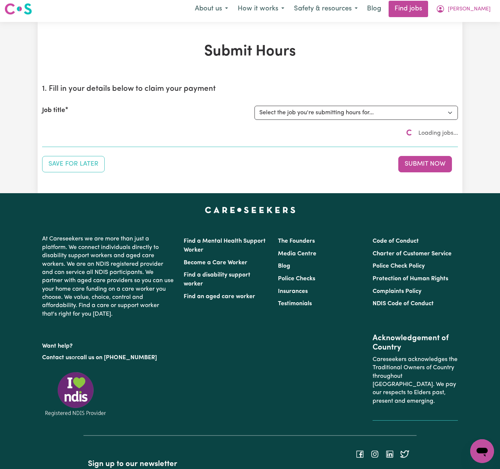
scroll to position [0, 0]
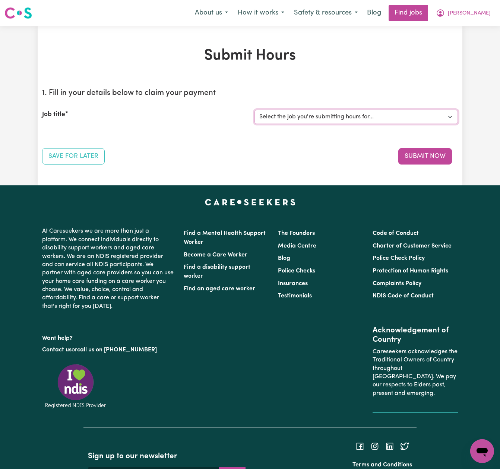
select select "14193"
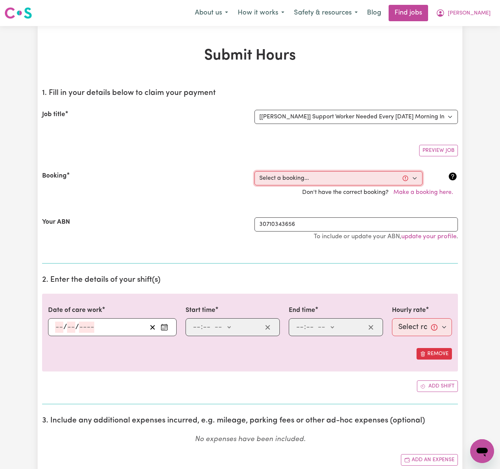
select select "349790"
type input "[DATE]"
type input "14"
type input "9"
type input "2025"
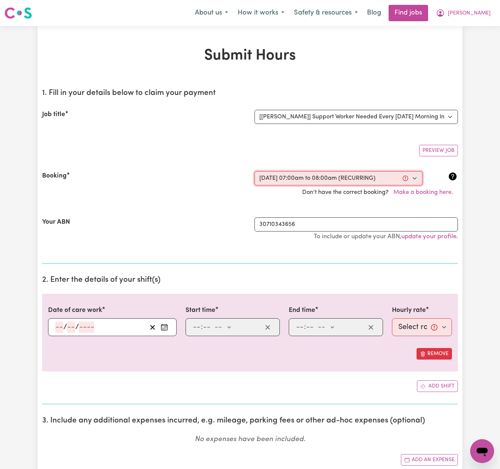
type input "07:00"
type input "7"
type input "0"
select select "am"
type input "08:00"
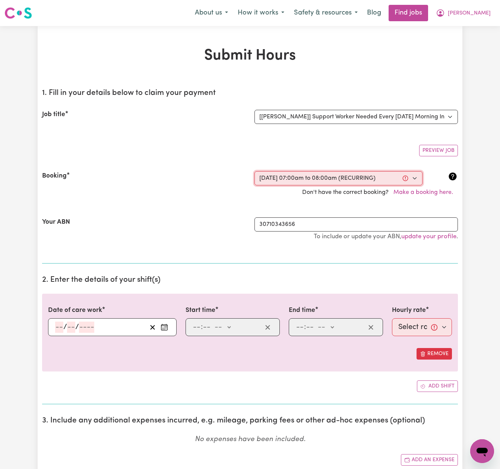
type input "8"
type input "0"
select select "am"
select select "79-[DATE]"
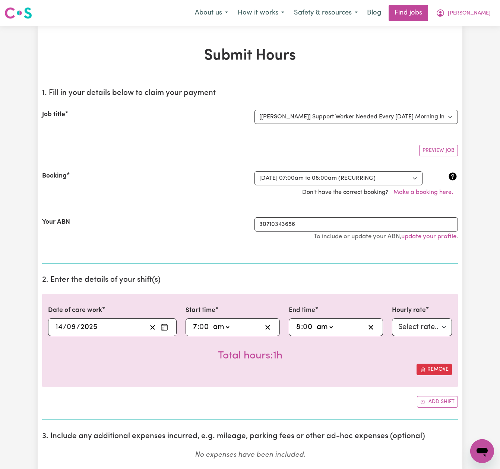
click at [197, 326] on input "7" at bounding box center [195, 327] width 5 height 11
type input "08:00"
type input "8"
type input "09:00"
type input "9"
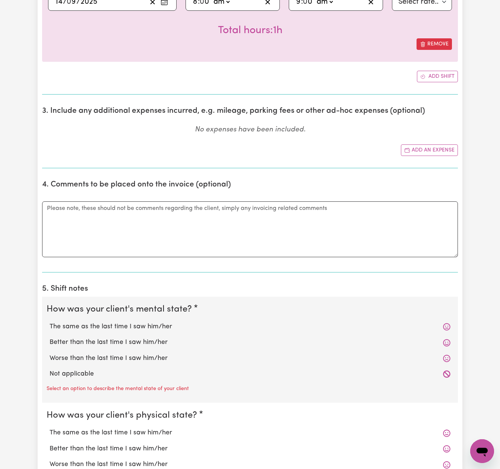
scroll to position [407, 0]
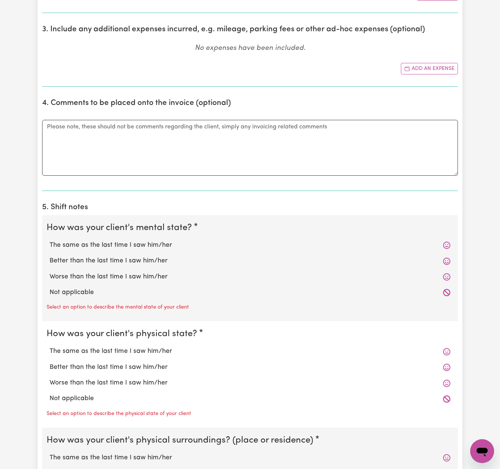
click at [142, 245] on label "The same as the last time I saw him/her" at bounding box center [250, 246] width 401 height 10
click at [50, 241] on input "The same as the last time I saw him/her" at bounding box center [49, 240] width 0 height 0
radio input "true"
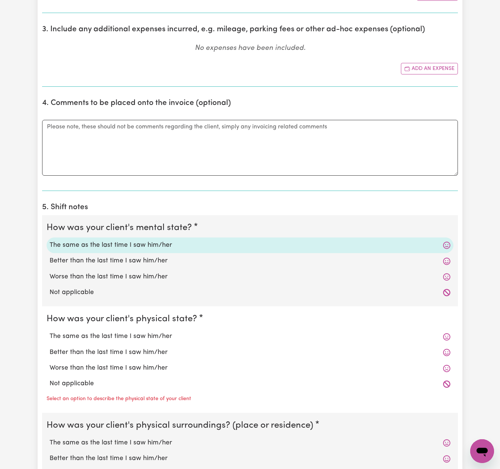
click at [166, 333] on label "The same as the last time I saw him/her" at bounding box center [250, 337] width 401 height 10
click at [50, 332] on input "The same as the last time I saw him/her" at bounding box center [49, 332] width 0 height 0
radio input "true"
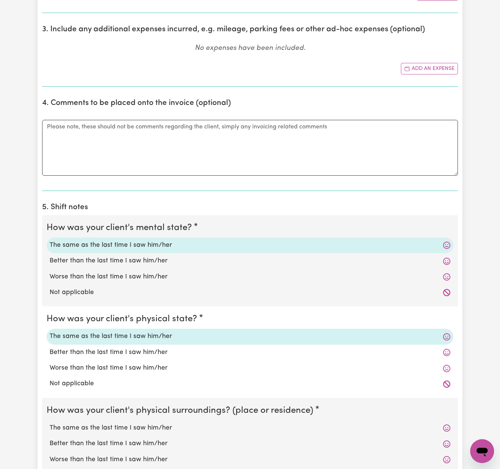
click at [162, 428] on label "The same as the last time I saw him/her" at bounding box center [250, 429] width 401 height 10
click at [50, 424] on input "The same as the last time I saw him/her" at bounding box center [49, 423] width 0 height 0
radio input "true"
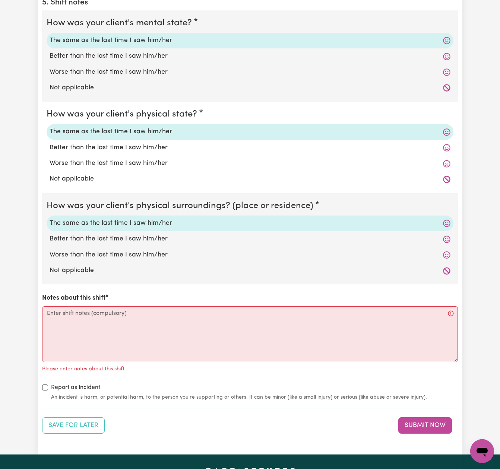
scroll to position [652, 0]
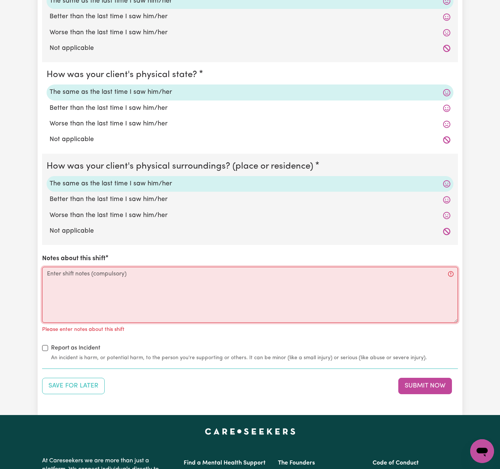
click at [303, 276] on textarea "Notes about this shift" at bounding box center [250, 295] width 416 height 56
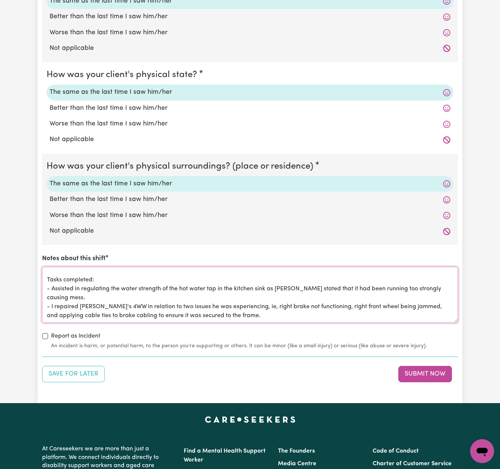
scroll to position [12, 0]
click at [328, 302] on textarea "During this shift I assisted [PERSON_NAME] with household tasks. Tasks complete…" at bounding box center [250, 295] width 416 height 56
drag, startPoint x: 70, startPoint y: 311, endPoint x: 65, endPoint y: 311, distance: 4.5
click at [65, 311] on textarea "During this shift I assisted [PERSON_NAME] with household tasks. Tasks complete…" at bounding box center [250, 295] width 416 height 56
click at [113, 311] on textarea "During this shift I assisted [PERSON_NAME] with household tasks. Tasks complete…" at bounding box center [250, 295] width 416 height 56
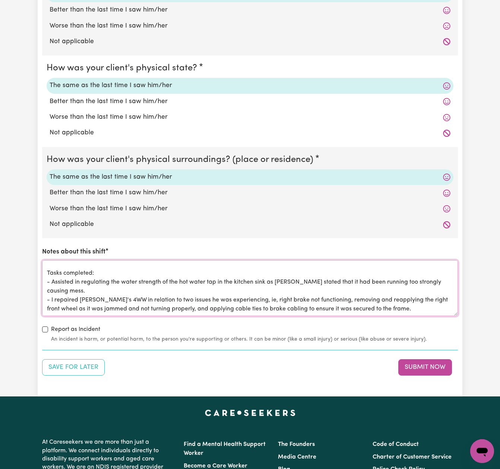
scroll to position [660, 0]
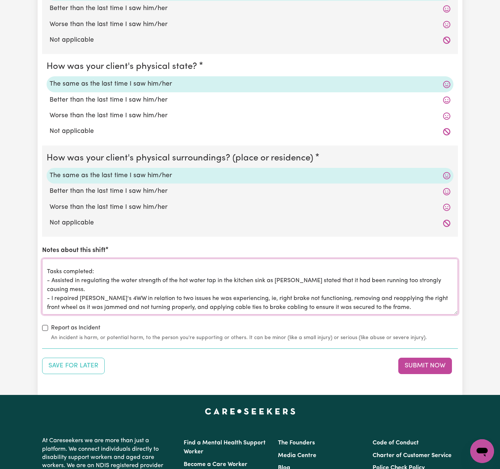
click at [408, 302] on textarea "During this shift I assisted [PERSON_NAME] with household tasks. Tasks complete…" at bounding box center [250, 287] width 416 height 56
paste textarea "Mobility: - Mobilised independently this morning and transferred on/off chairs …"
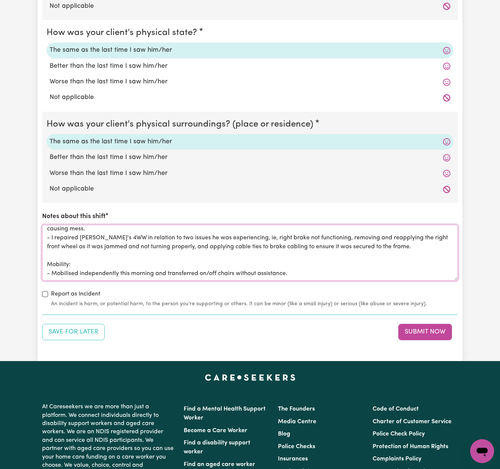
scroll to position [702, 0]
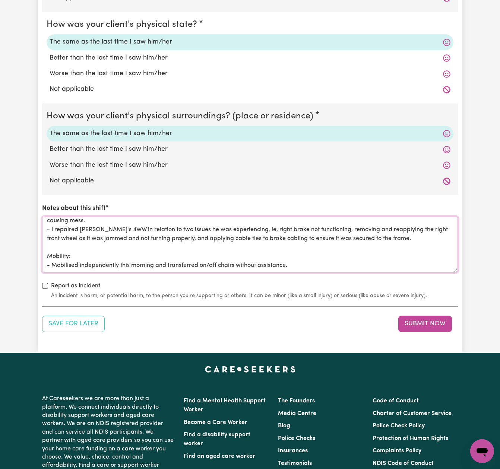
paste textarea "Safety checks completed: - [PERSON_NAME] confirmed comfort with his [PERSON_NAM…"
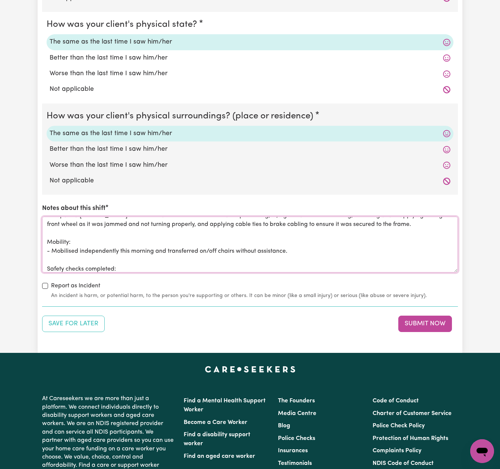
scroll to position [92, 0]
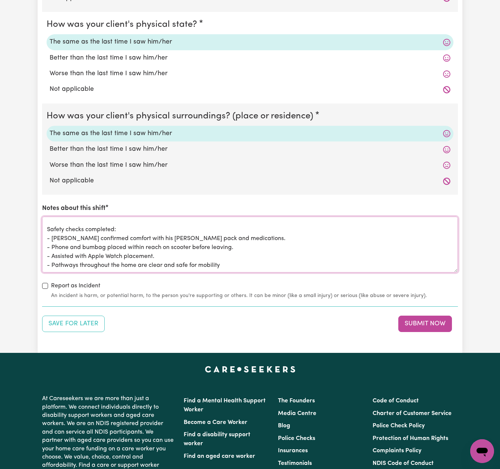
drag, startPoint x: 191, startPoint y: 243, endPoint x: 171, endPoint y: 243, distance: 20.1
click at [171, 243] on textarea "During this shift I assisted [PERSON_NAME] with household tasks. Tasks complete…" at bounding box center [250, 245] width 416 height 56
drag, startPoint x: 169, startPoint y: 251, endPoint x: 41, endPoint y: 252, distance: 128.2
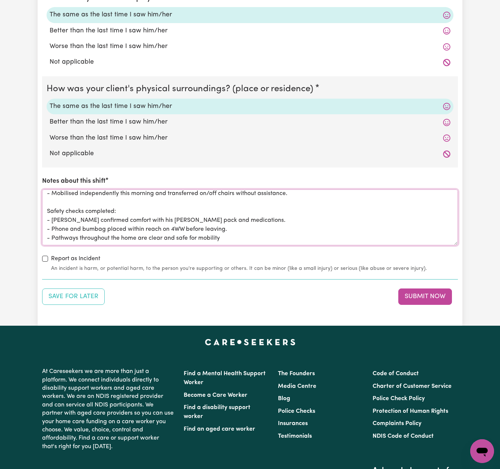
scroll to position [730, 0]
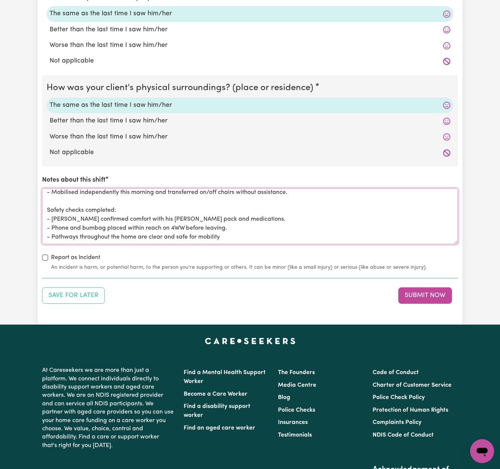
click at [237, 236] on textarea "During this shift I assisted [PERSON_NAME] with household tasks. Tasks complete…" at bounding box center [250, 217] width 416 height 56
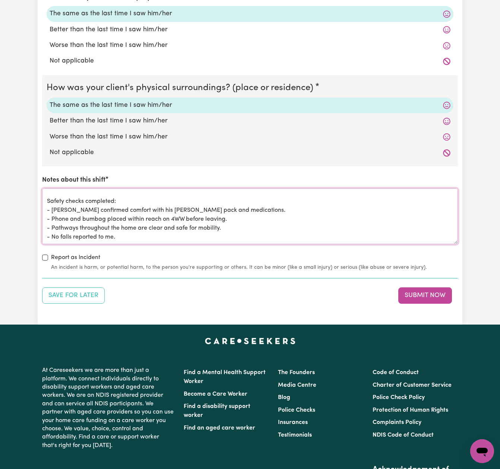
scroll to position [107, 0]
paste textarea "Social support: Provided as appropriate throughout the shift, as appropriate. […"
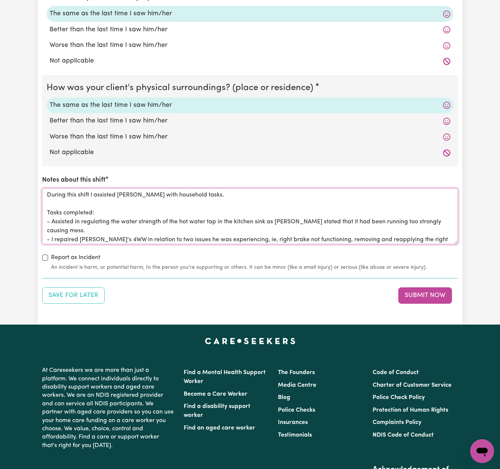
scroll to position [0, 0]
drag, startPoint x: 381, startPoint y: 225, endPoint x: -2, endPoint y: 162, distance: 388.5
click at [218, 207] on textarea "During this shift I assisted [PERSON_NAME] with household tasks. Tasks complete…" at bounding box center [250, 217] width 416 height 56
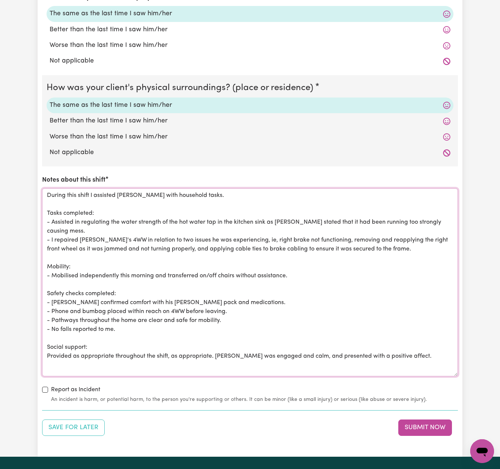
click at [105, 216] on textarea "During this shift I assisted [PERSON_NAME] with household tasks. Tasks complete…" at bounding box center [250, 283] width 416 height 188
drag, startPoint x: 97, startPoint y: 208, endPoint x: 43, endPoint y: 207, distance: 54.0
click at [43, 207] on textarea "During this shift I assisted [PERSON_NAME] with household tasks. Tasks complete…" at bounding box center [250, 283] width 416 height 188
drag, startPoint x: 58, startPoint y: 226, endPoint x: 53, endPoint y: 219, distance: 8.5
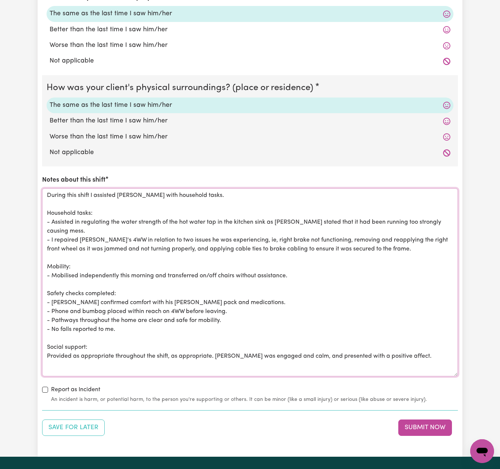
click at [53, 219] on textarea "During this shift I assisted [PERSON_NAME] with household tasks. Household task…" at bounding box center [250, 283] width 416 height 188
paste textarea "[PERSON_NAME] in regulating the hot water tap in the kitchen, as he reported th…"
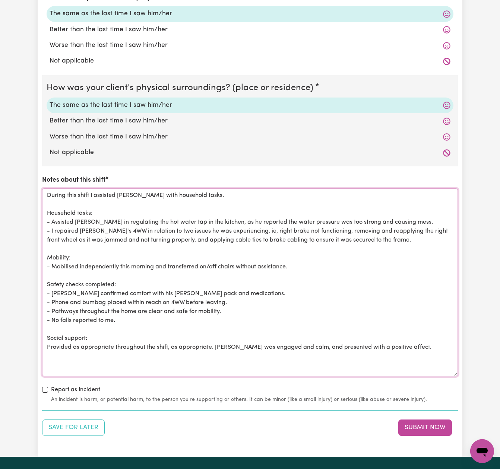
click at [165, 239] on textarea "During this shift I assisted [PERSON_NAME] with household tasks. Household task…" at bounding box center [250, 283] width 416 height 188
drag, startPoint x: 402, startPoint y: 235, endPoint x: 52, endPoint y: 224, distance: 350.4
click at [52, 224] on textarea "During this shift I assisted [PERSON_NAME] with household tasks. Household task…" at bounding box center [250, 283] width 416 height 188
paste textarea "Repaired [PERSON_NAME]’s 4WW (four-wheeled [PERSON_NAME]) to address two issues…"
drag, startPoint x: 180, startPoint y: 226, endPoint x: 120, endPoint y: 226, distance: 60.0
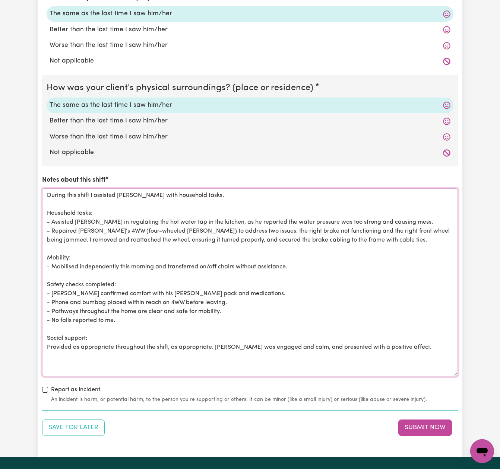
click at [120, 226] on textarea "During this shift I assisted [PERSON_NAME] with household tasks. Household task…" at bounding box center [250, 283] width 416 height 188
drag, startPoint x: 122, startPoint y: 316, endPoint x: 74, endPoint y: 317, distance: 47.7
click at [74, 317] on textarea "During this shift I assisted [PERSON_NAME] with household tasks. Household task…" at bounding box center [250, 283] width 416 height 188
click at [425, 343] on textarea "During this shift I assisted [PERSON_NAME] with household tasks. Household task…" at bounding box center [250, 283] width 416 height 188
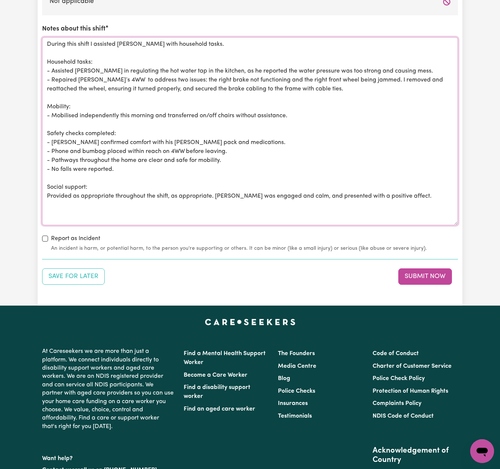
scroll to position [880, 0]
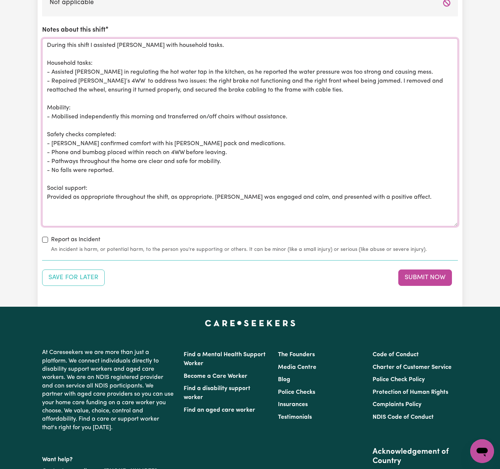
drag, startPoint x: 392, startPoint y: 200, endPoint x: -2, endPoint y: 42, distance: 424.3
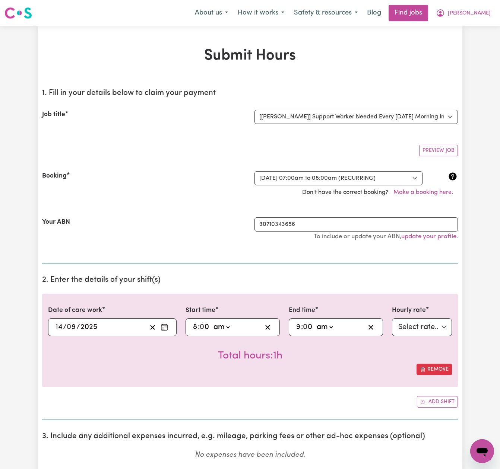
scroll to position [0, 0]
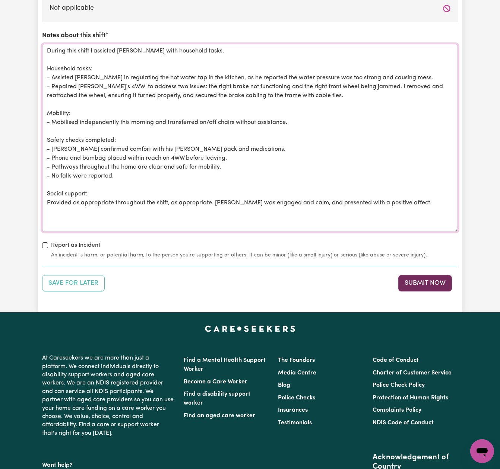
type textarea "During this shift I assisted [PERSON_NAME] with household tasks. Household task…"
click at [422, 281] on button "Submit Now" at bounding box center [425, 283] width 54 height 16
